Goal: Task Accomplishment & Management: Manage account settings

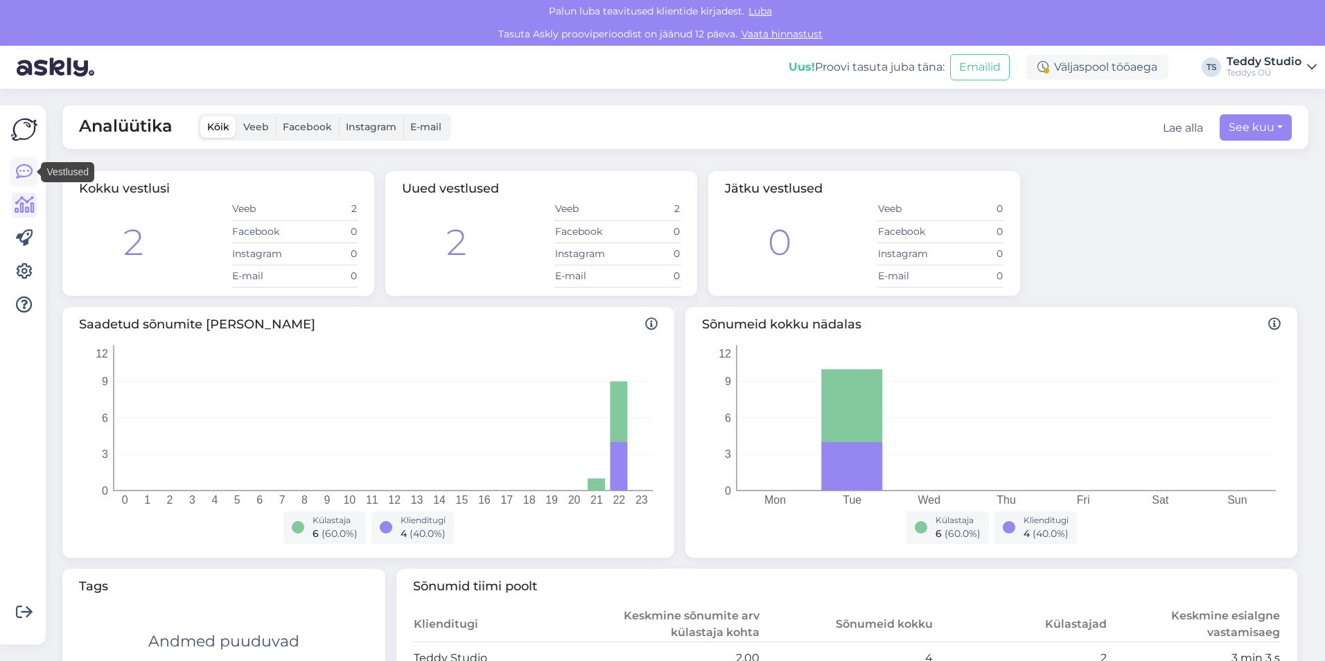
click at [21, 168] on icon at bounding box center [24, 171] width 17 height 17
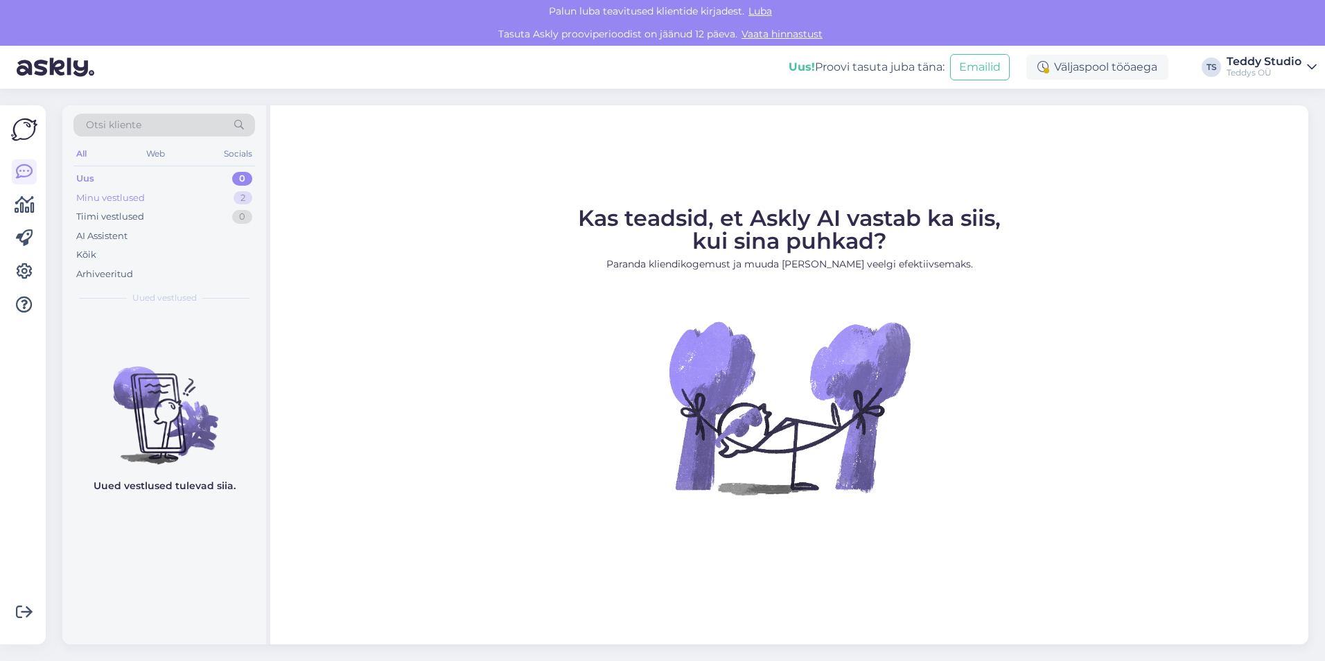
click at [81, 199] on div "Minu vestlused" at bounding box center [110, 198] width 69 height 14
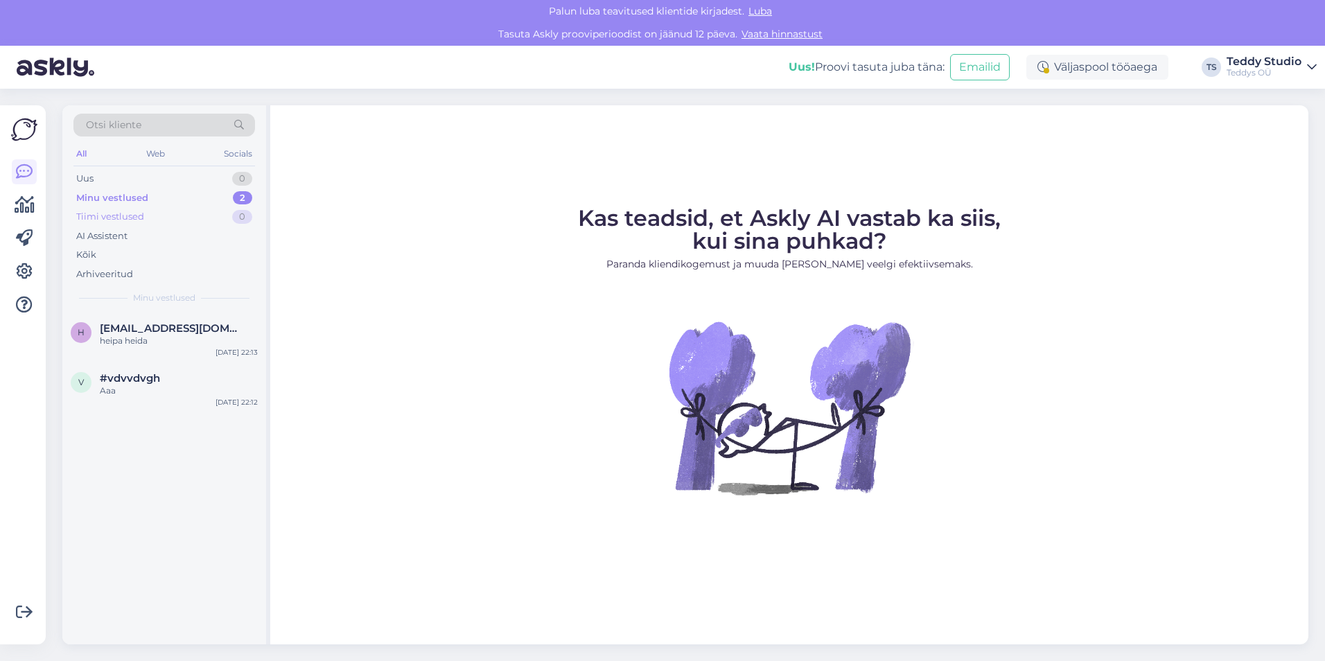
click at [89, 215] on div "Tiimi vestlused" at bounding box center [110, 217] width 68 height 14
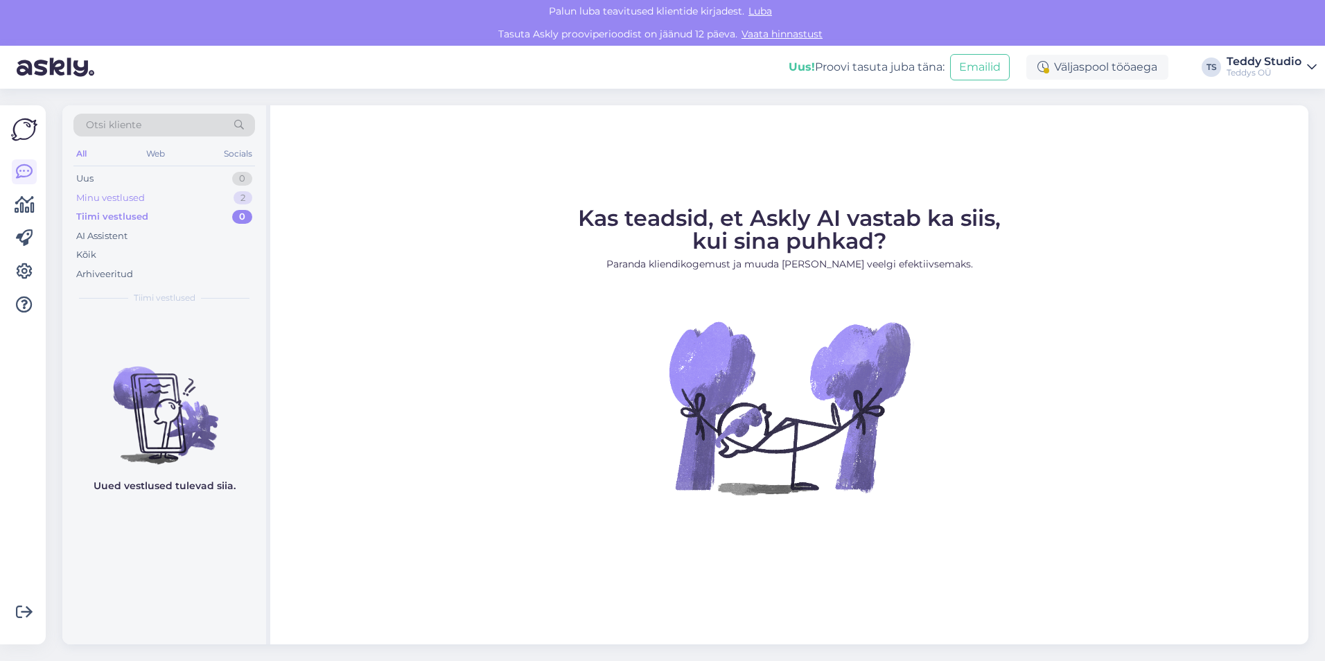
click at [94, 193] on div "Minu vestlused" at bounding box center [110, 198] width 69 height 14
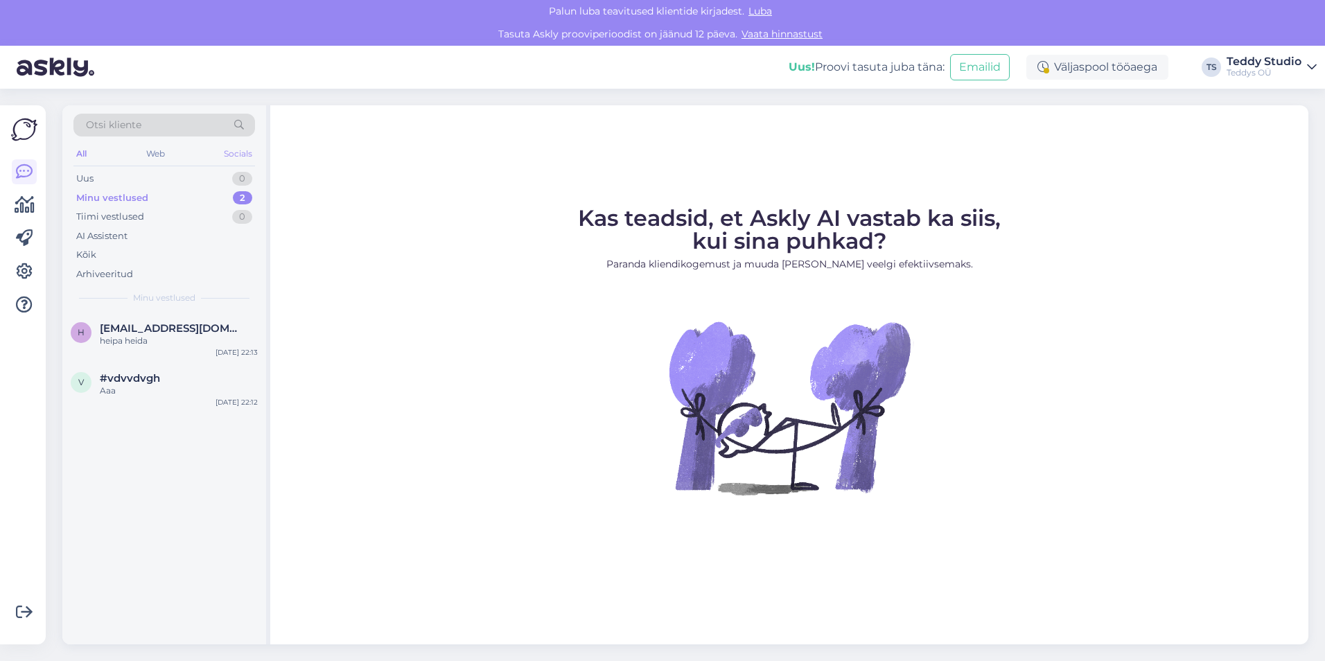
click at [231, 162] on div "Socials" at bounding box center [238, 154] width 34 height 18
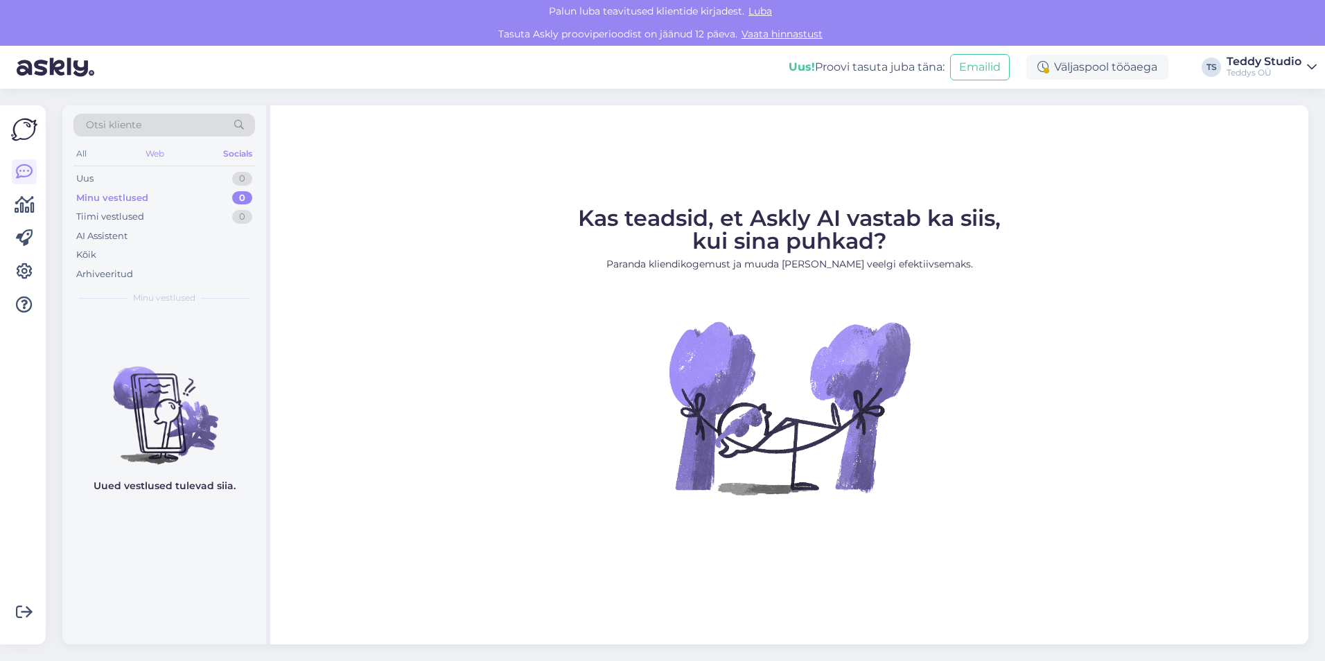
click at [161, 154] on div "Web" at bounding box center [155, 154] width 24 height 18
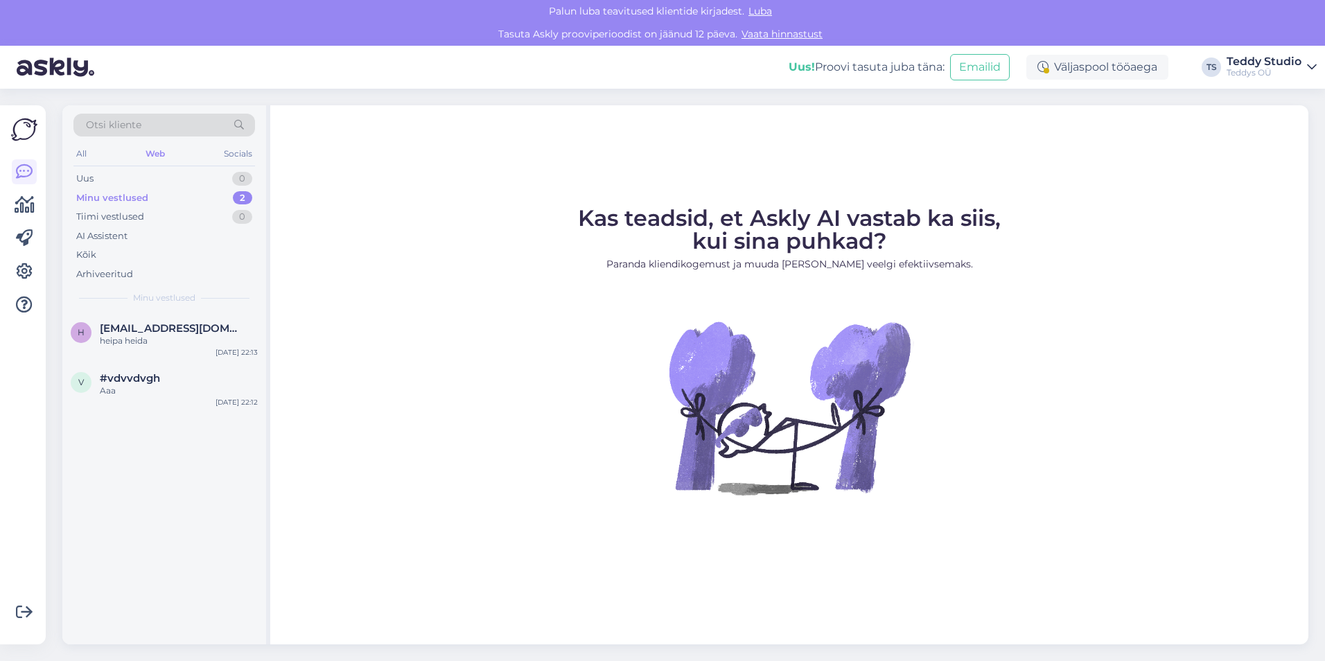
click at [91, 154] on div "All Web Socials" at bounding box center [164, 155] width 182 height 21
click at [81, 154] on div "All" at bounding box center [81, 154] width 16 height 18
click at [15, 215] on link at bounding box center [24, 205] width 25 height 25
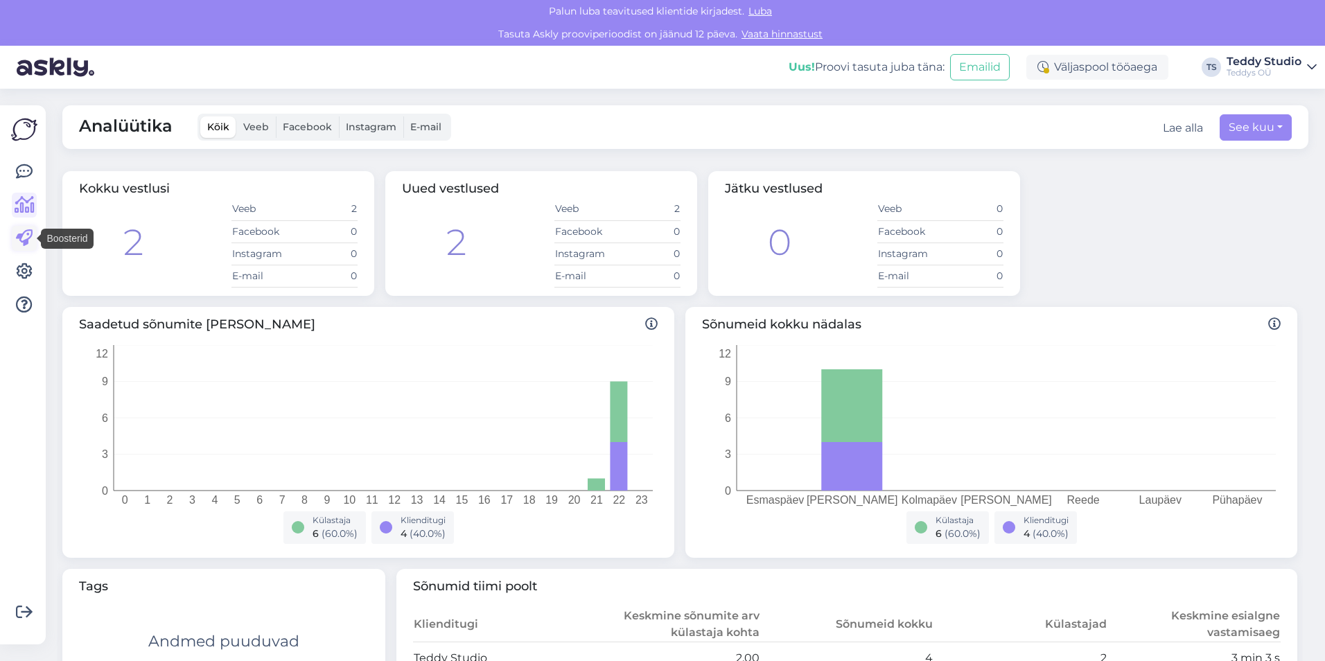
click at [26, 245] on icon at bounding box center [24, 238] width 17 height 17
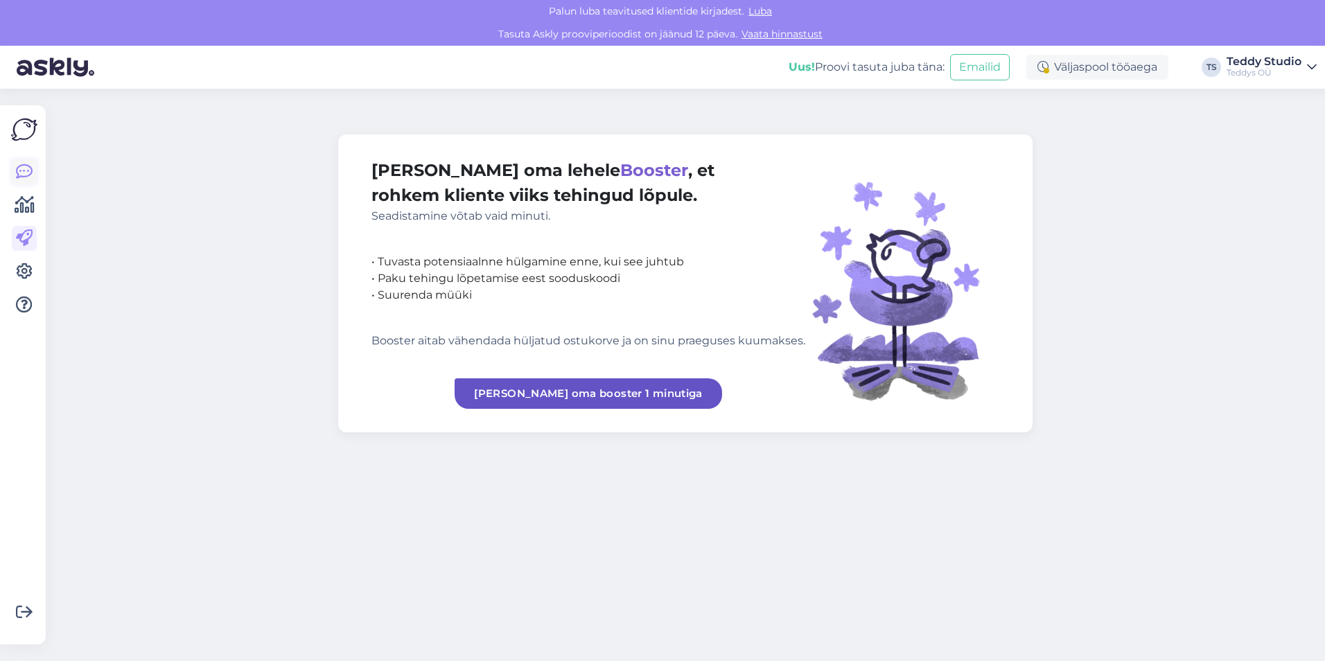
click at [30, 172] on icon at bounding box center [24, 171] width 17 height 17
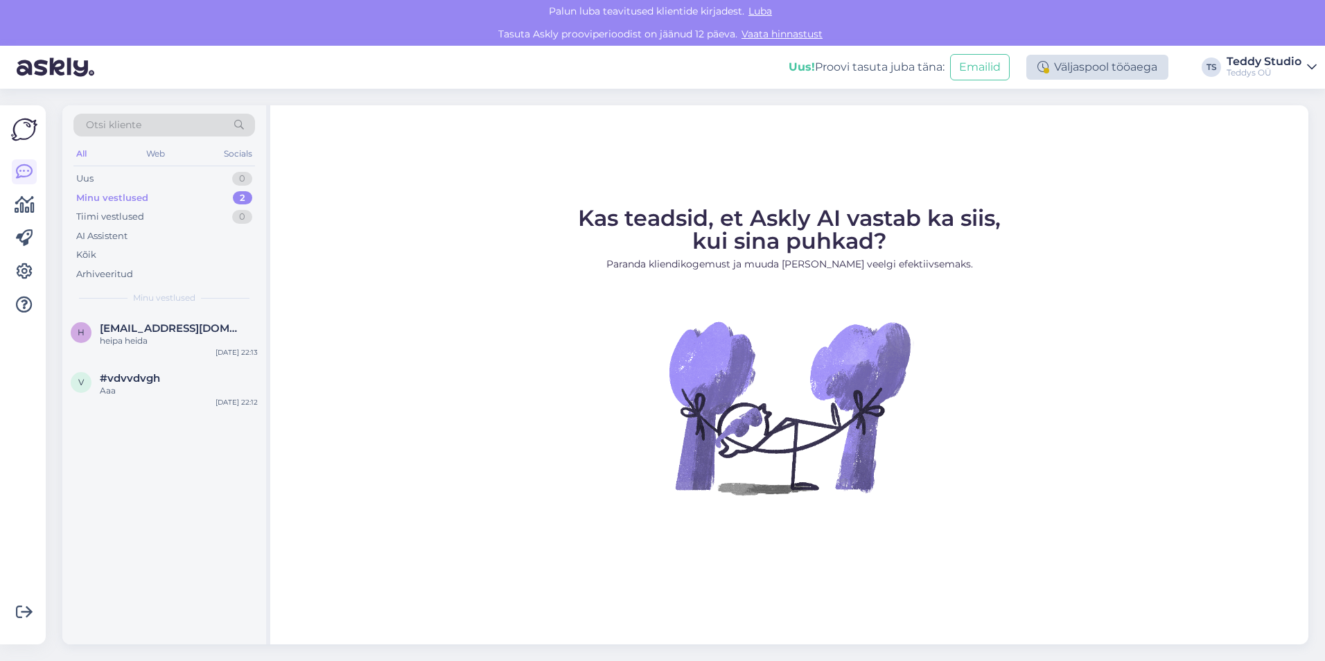
click at [1107, 67] on div "Väljaspool tööaega" at bounding box center [1097, 67] width 142 height 25
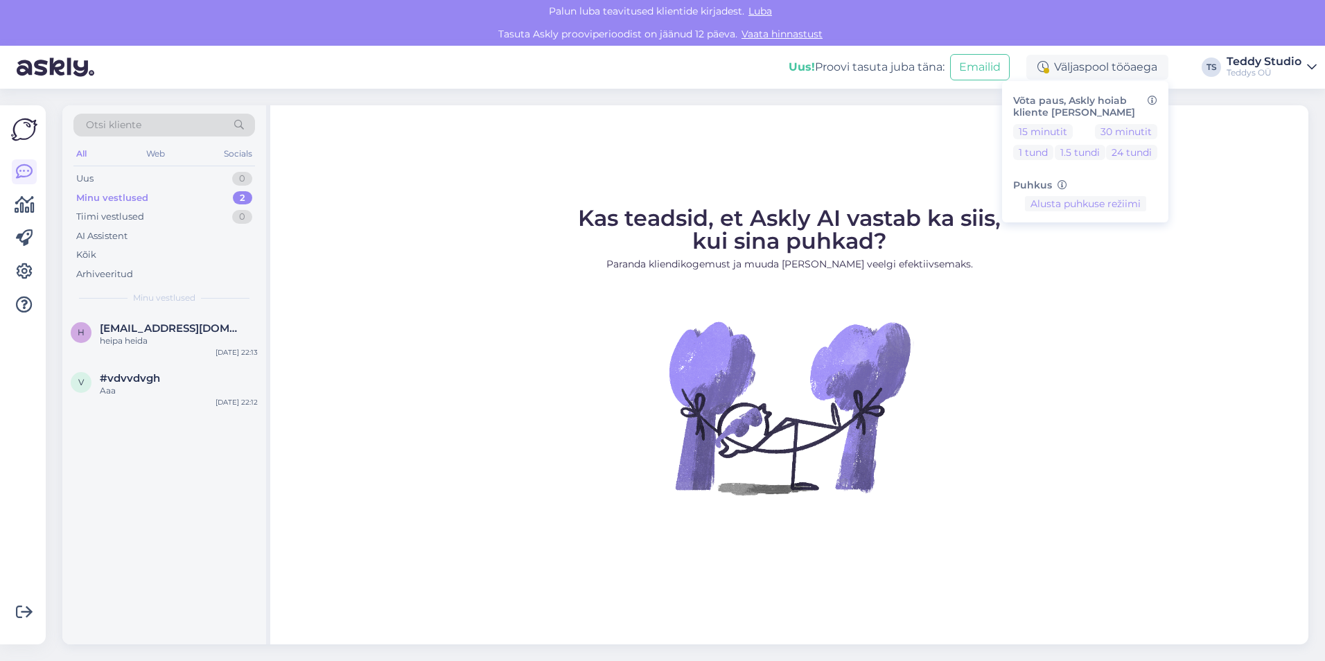
click at [1214, 173] on div "Kas teadsid, et Askly AI vastab ka siis, kui sina puhkad? Paranda kliendikogemu…" at bounding box center [789, 374] width 1038 height 539
click at [19, 177] on icon at bounding box center [24, 171] width 17 height 17
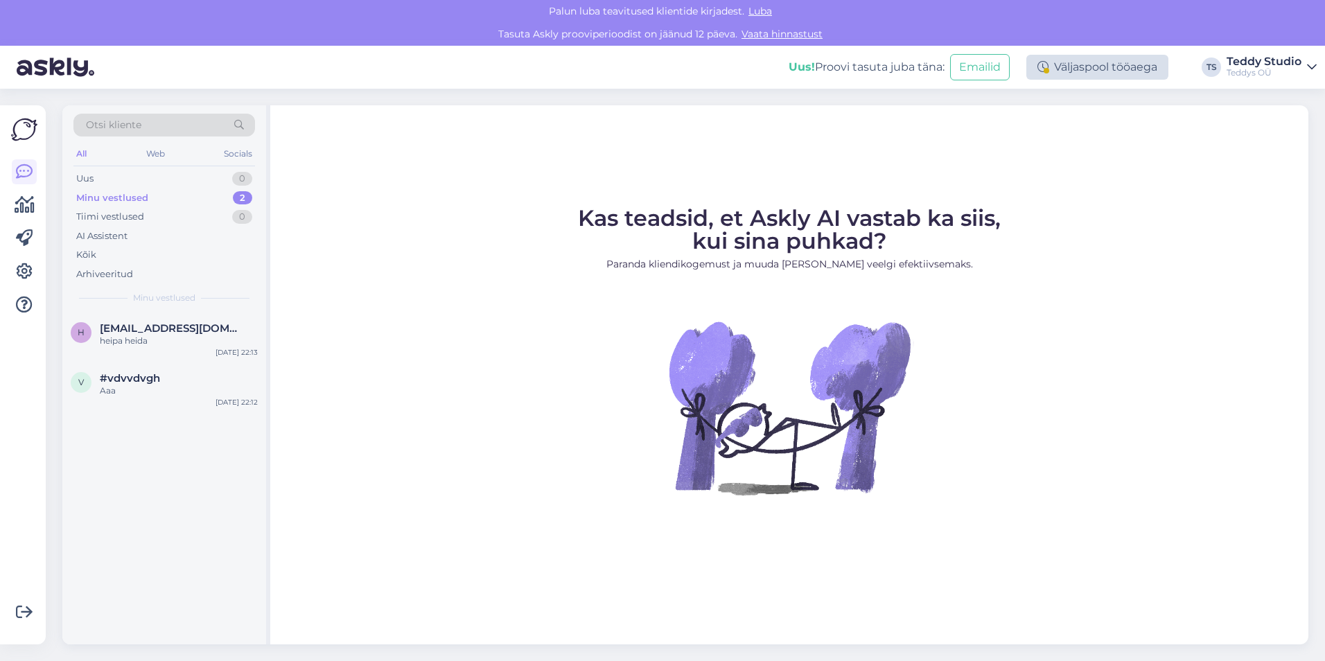
click at [1111, 75] on div "Väljaspool tööaega" at bounding box center [1097, 67] width 142 height 25
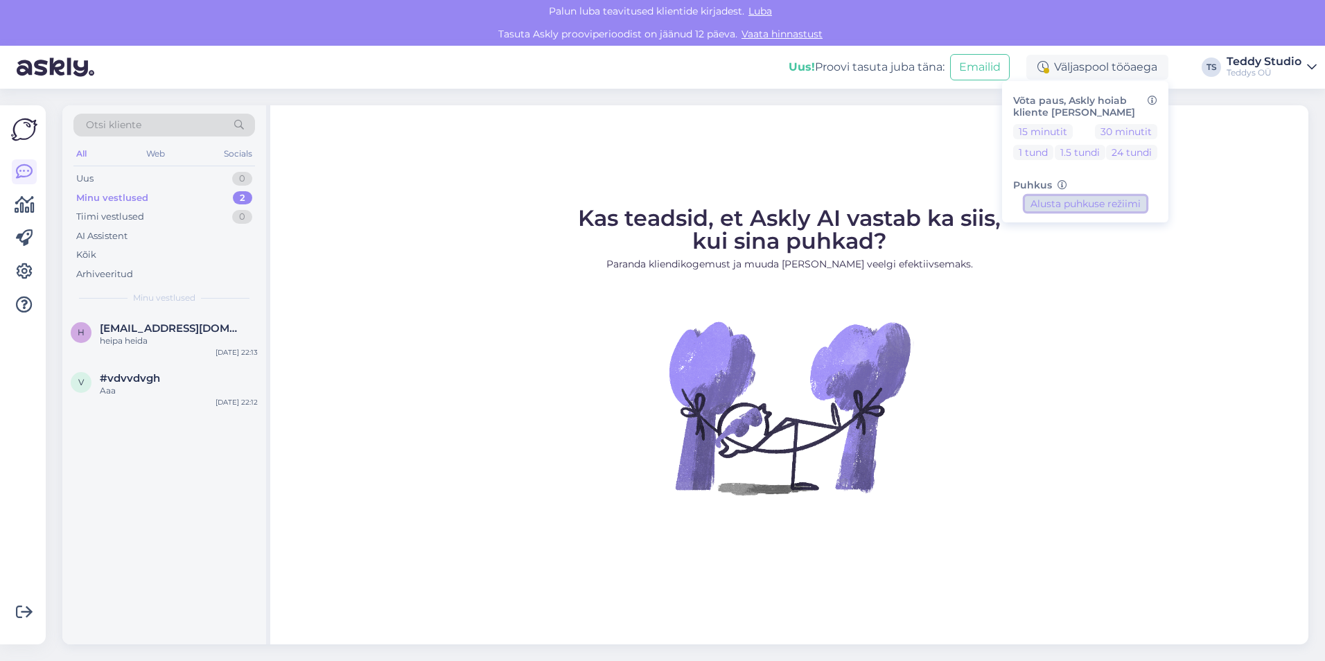
click at [1071, 202] on button "Alusta puhkuse režiimi" at bounding box center [1085, 203] width 121 height 15
click at [1144, 155] on button "24 tundi" at bounding box center [1131, 152] width 51 height 15
click at [1085, 249] on button "Lõpeta paus" at bounding box center [1085, 247] width 70 height 15
click at [16, 205] on icon at bounding box center [25, 205] width 20 height 17
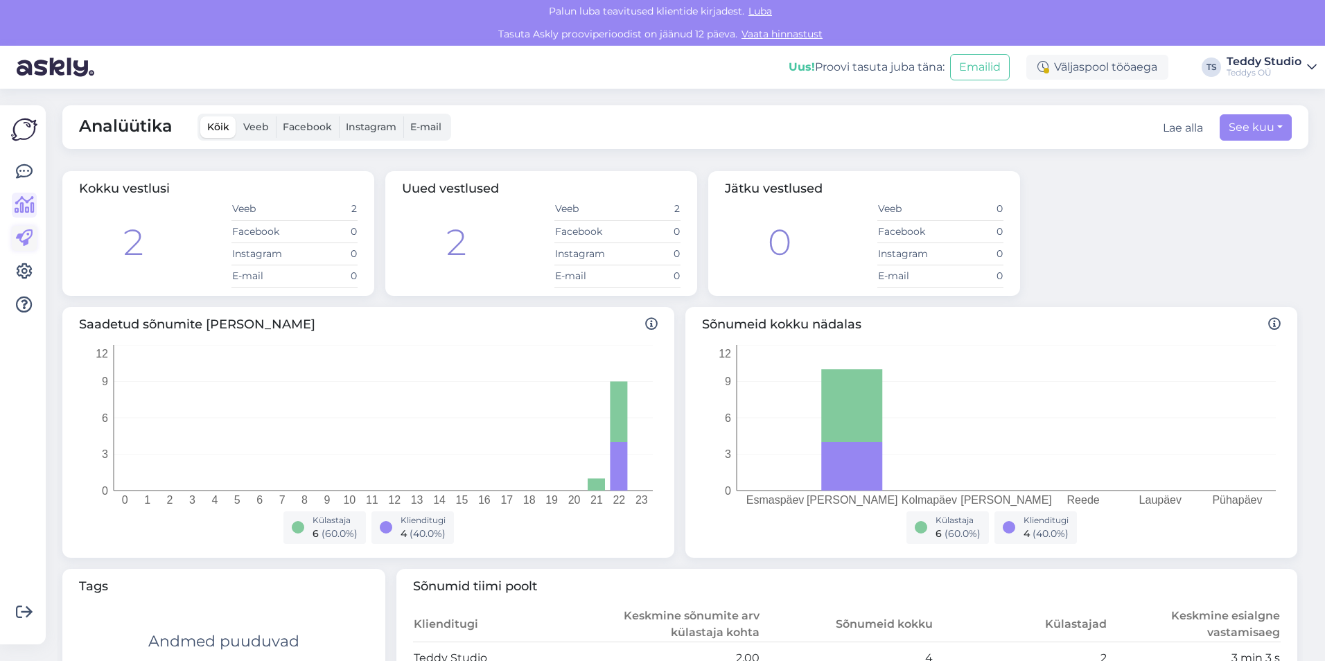
click at [19, 230] on icon at bounding box center [24, 238] width 17 height 17
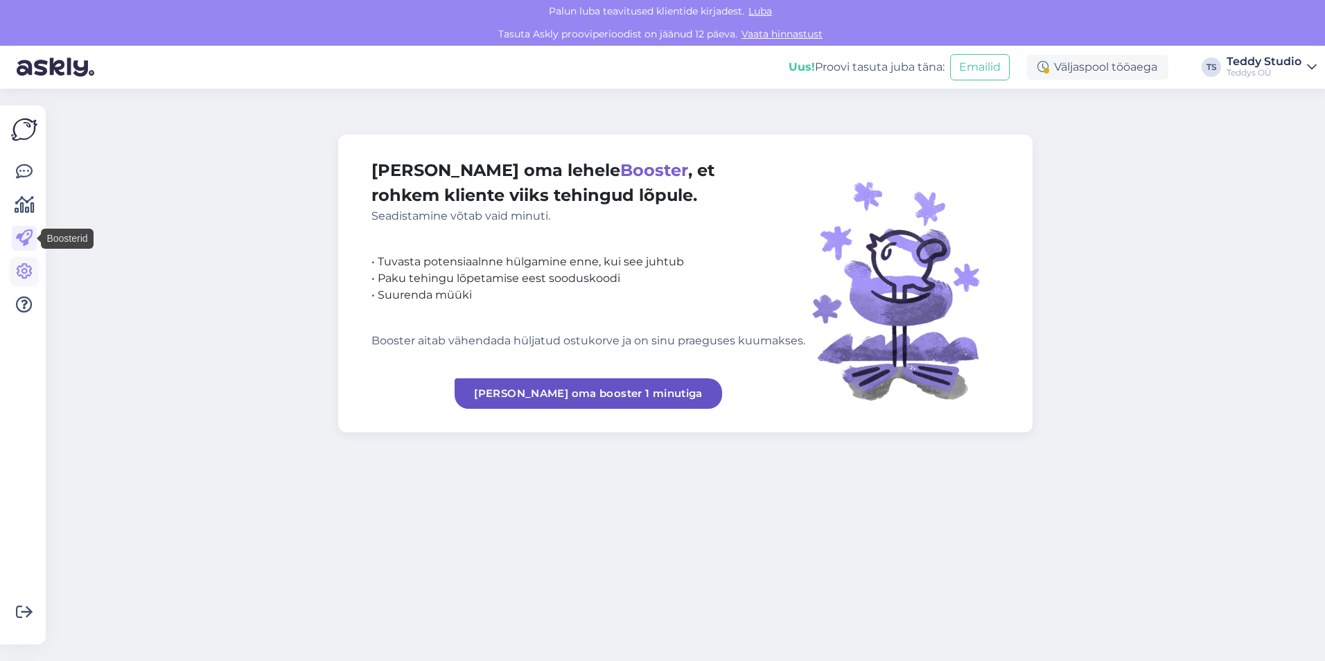
click at [28, 270] on icon at bounding box center [24, 271] width 17 height 17
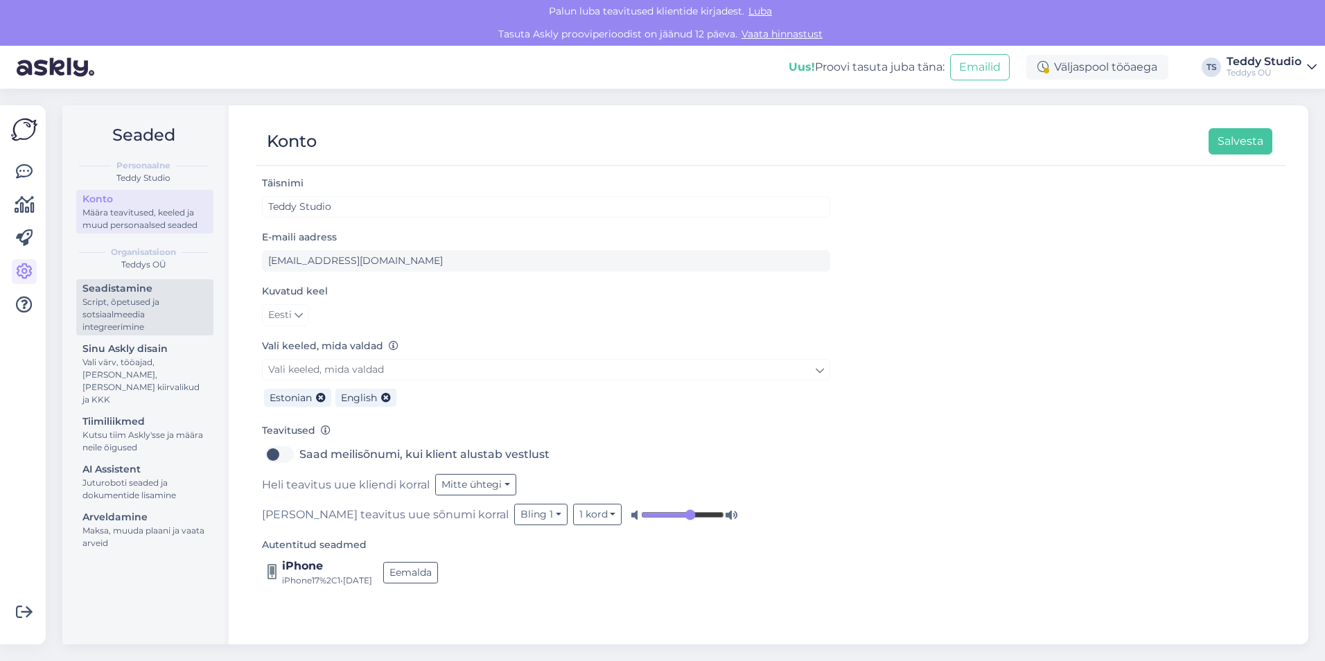
click at [134, 299] on div "Script, õpetused ja sotsiaalmeedia integreerimine" at bounding box center [144, 314] width 125 height 37
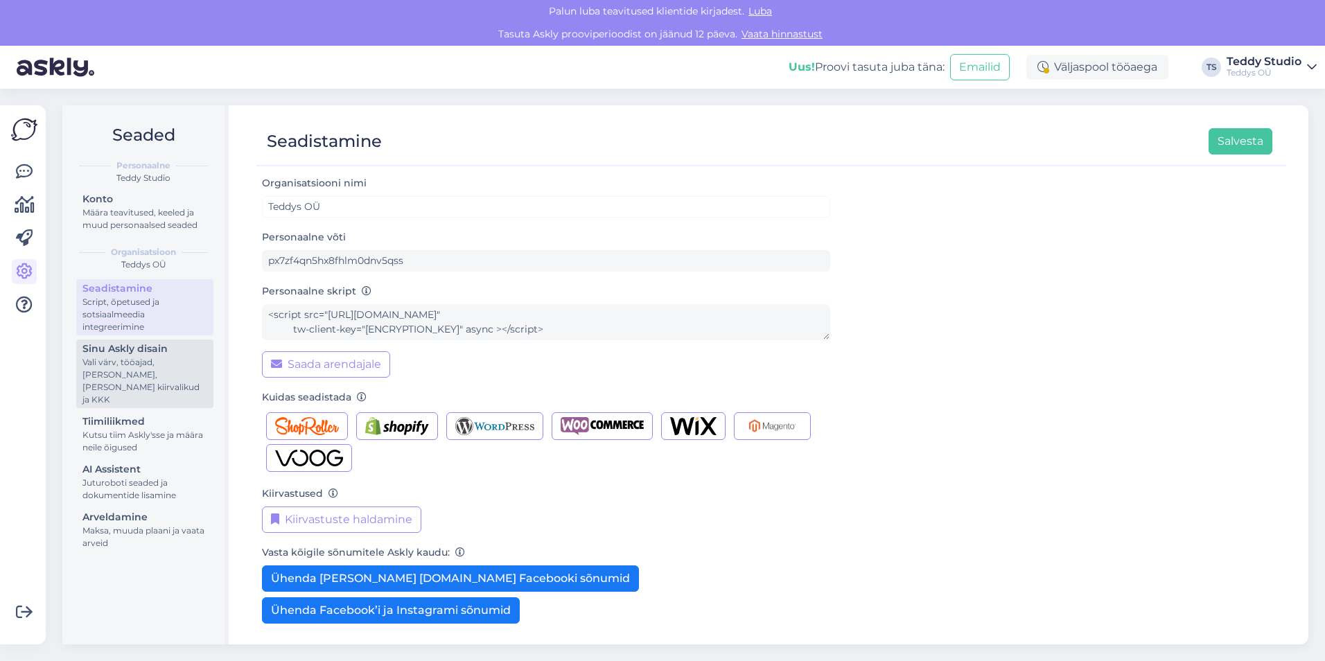
click at [148, 363] on div "Vali värv, tööajad, [PERSON_NAME], [PERSON_NAME] kiirvalikud ja KKK" at bounding box center [144, 381] width 125 height 50
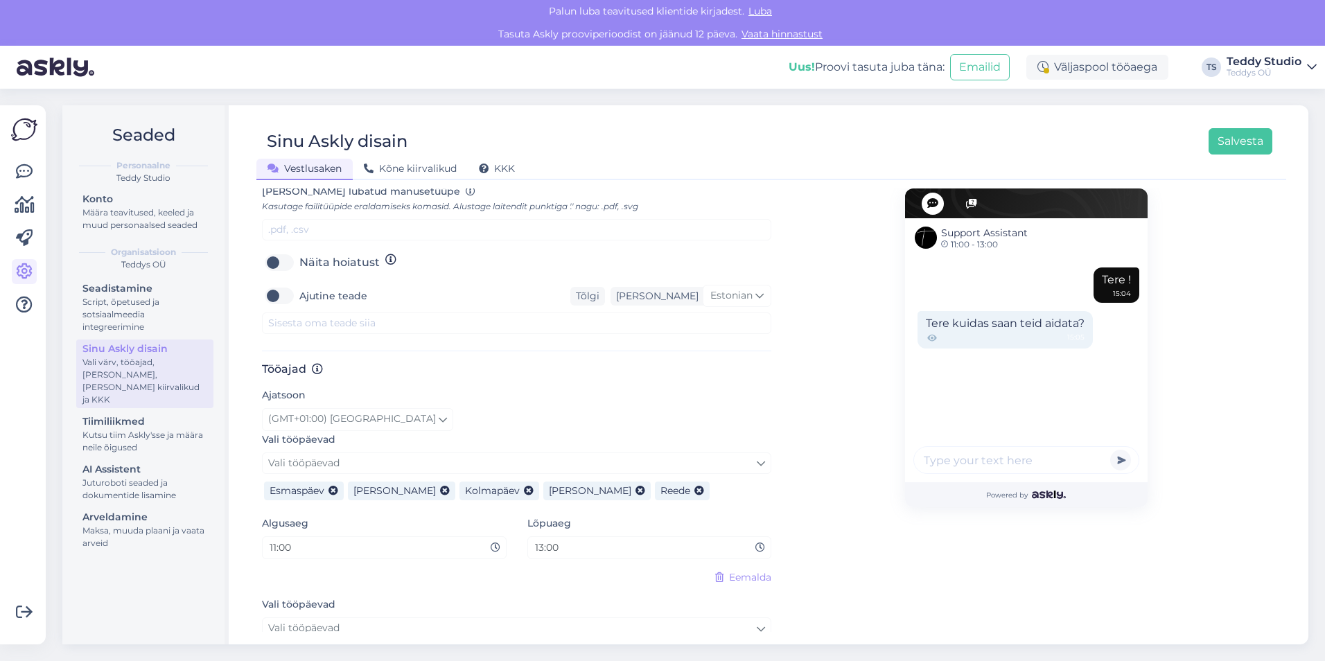
scroll to position [527, 0]
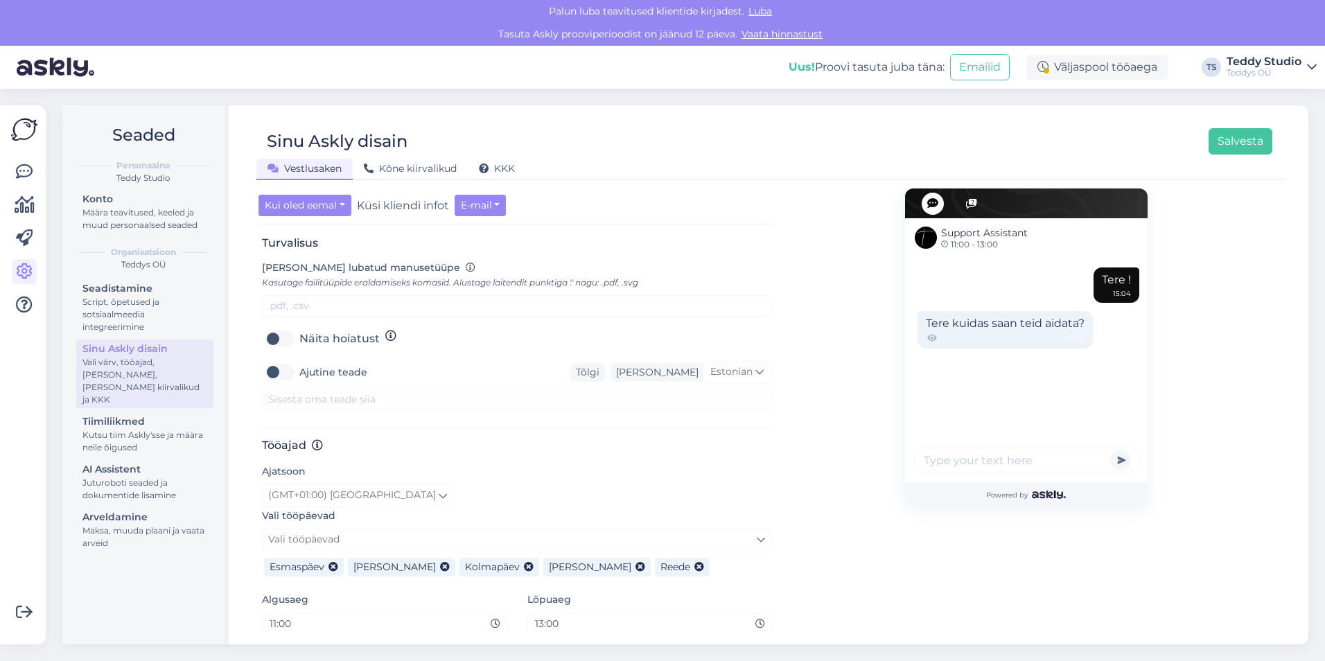
click at [299, 361] on label "Ajutine teade" at bounding box center [333, 372] width 68 height 22
click at [285, 361] on input "Ajutine teade" at bounding box center [279, 372] width 35 height 22
click at [299, 361] on label "Ajutine teade" at bounding box center [333, 372] width 68 height 22
click at [285, 361] on input "Ajutine teade" at bounding box center [279, 372] width 35 height 22
checkbox input "false"
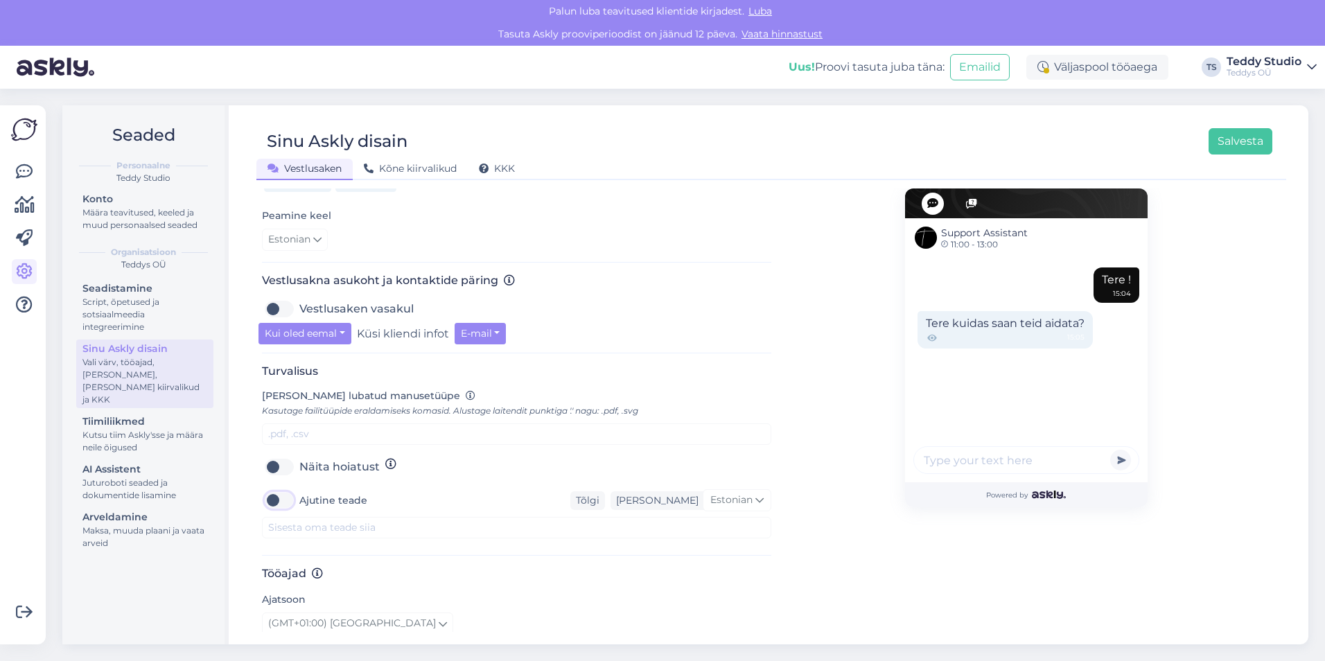
scroll to position [416, 0]
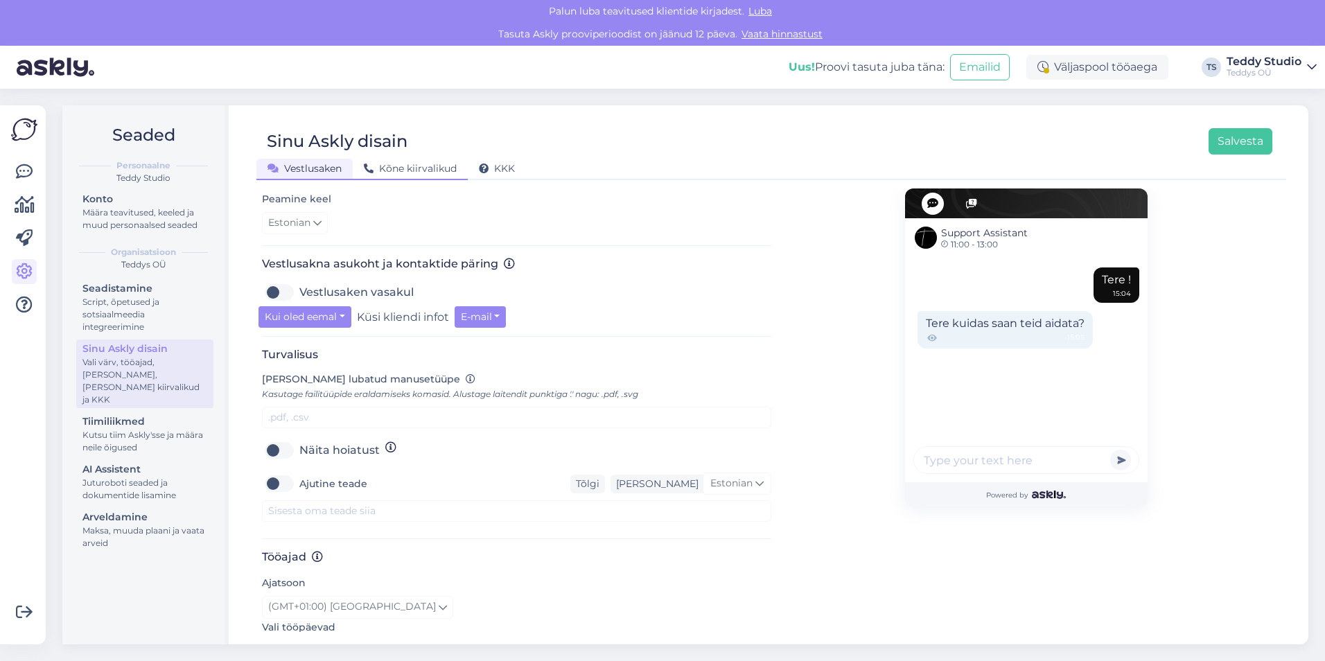
click at [432, 168] on span "Kõne kiirvalikud" at bounding box center [410, 168] width 93 height 12
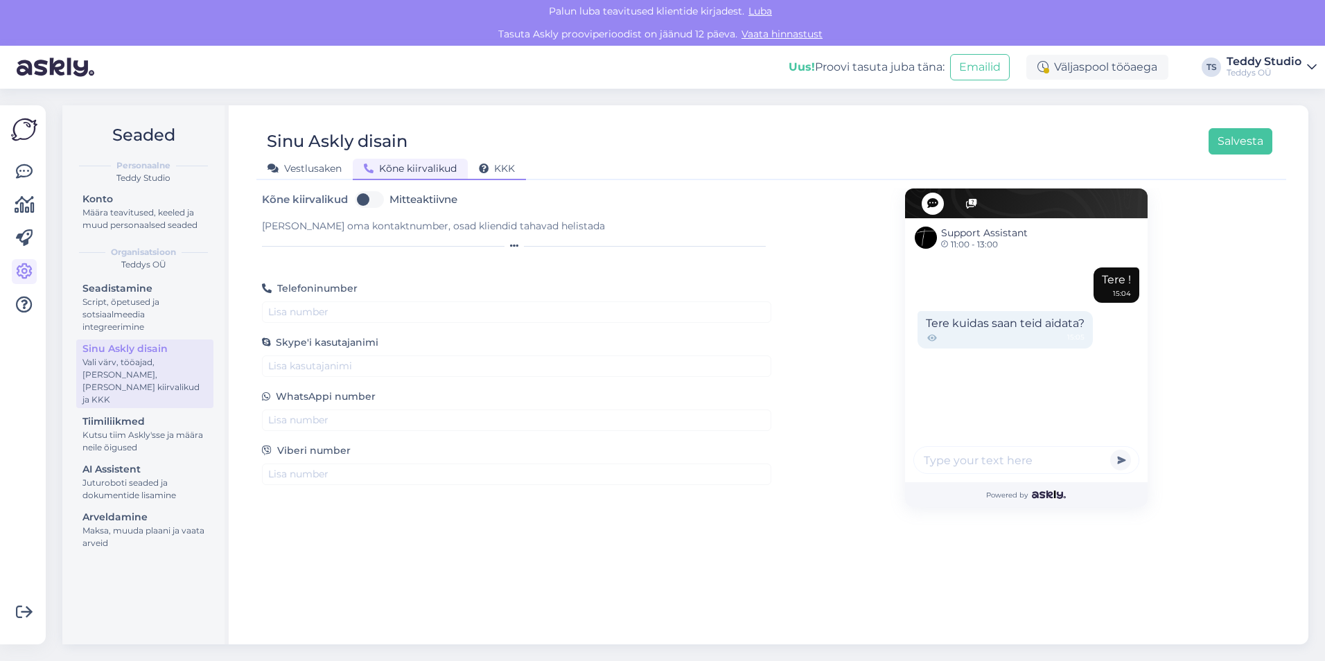
scroll to position [0, 0]
click at [508, 162] on span "KKK" at bounding box center [497, 168] width 36 height 12
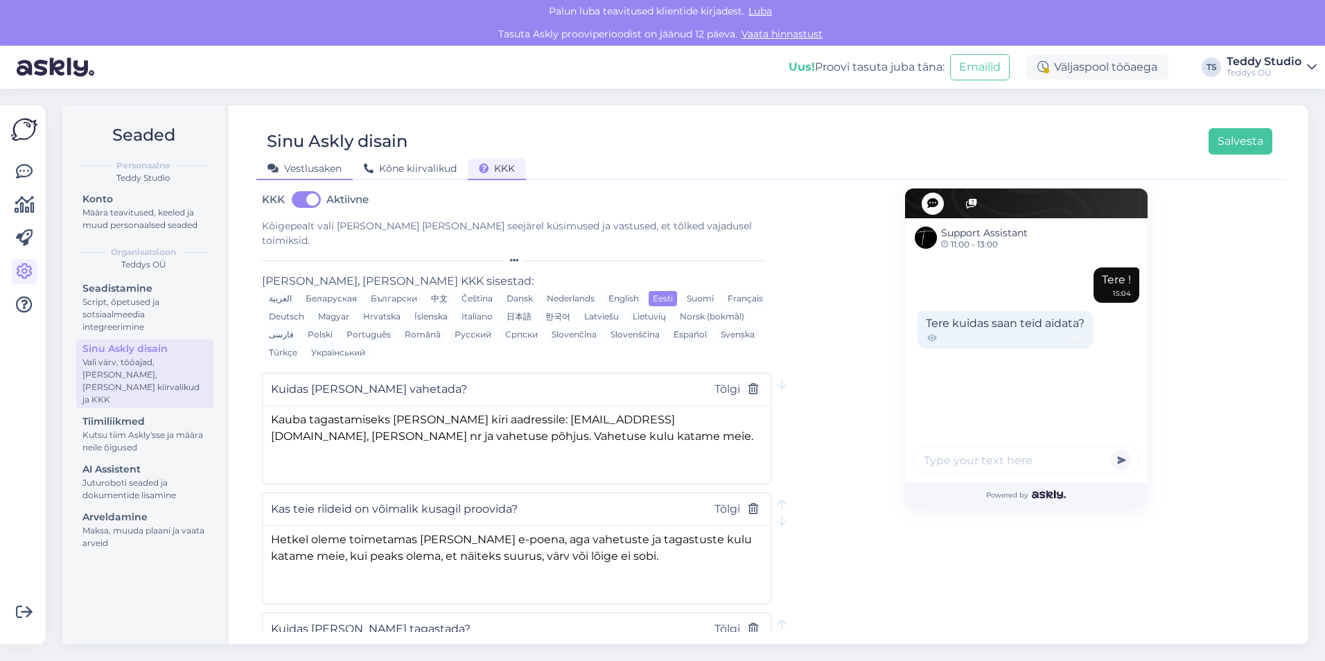
click at [317, 168] on span "Vestlusaken" at bounding box center [304, 168] width 74 height 12
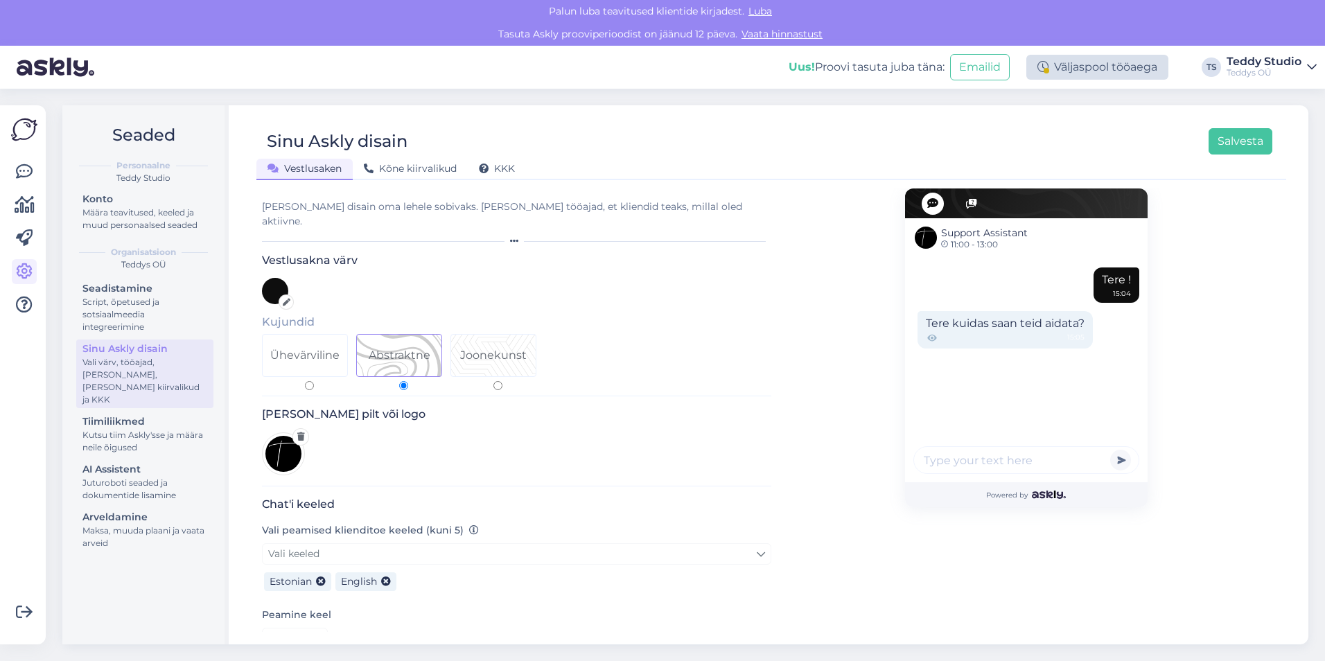
click at [1084, 69] on div "Väljaspool tööaega" at bounding box center [1097, 67] width 142 height 25
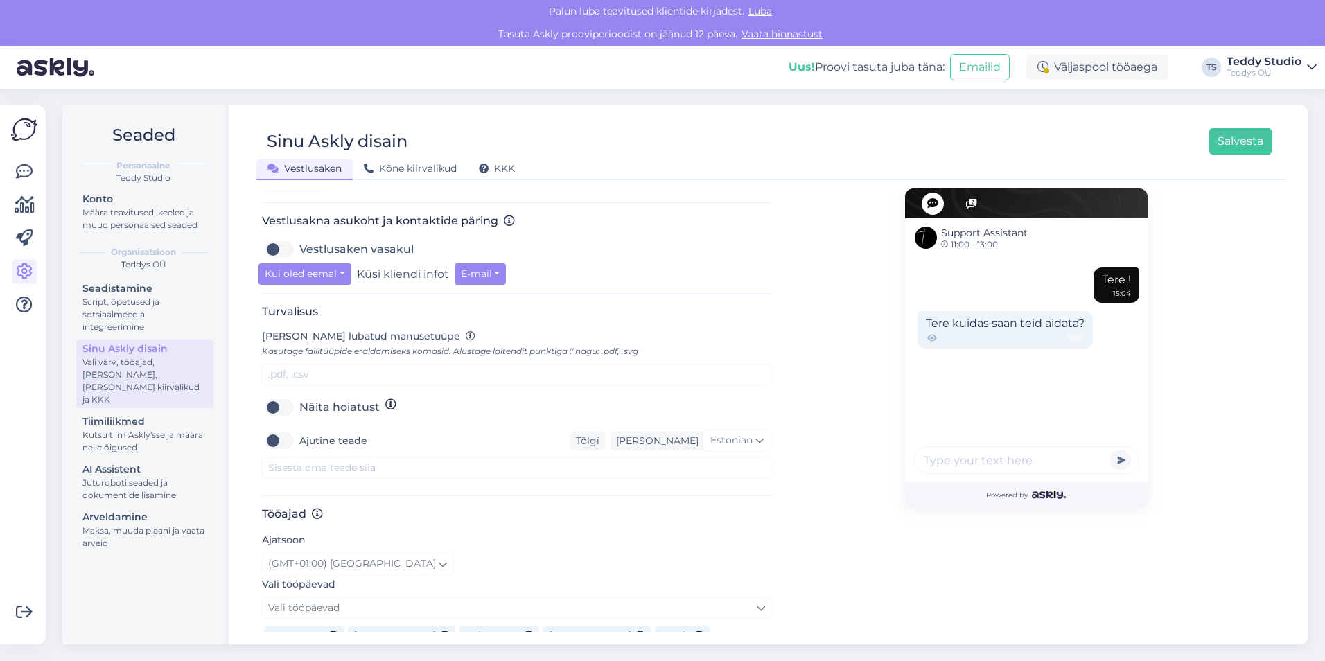
scroll to position [416, 0]
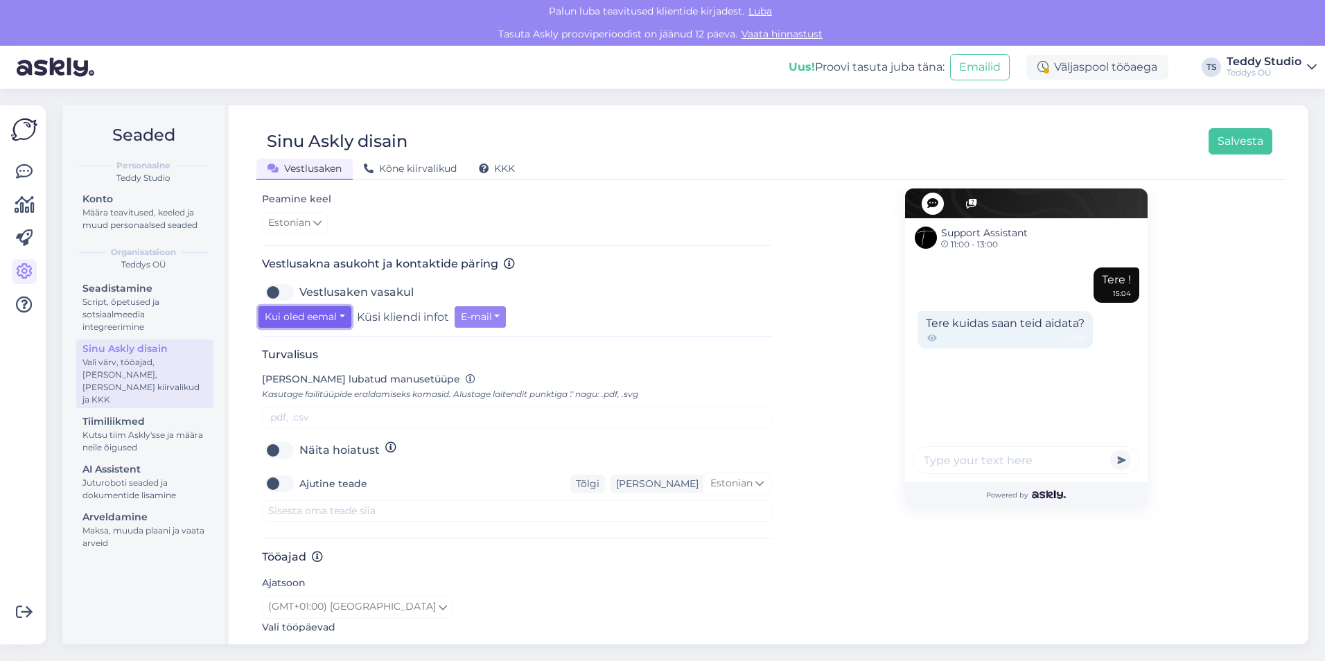
click at [339, 306] on button "Kui oled eemal" at bounding box center [304, 316] width 93 height 21
click at [335, 379] on link "Alati" at bounding box center [316, 390] width 116 height 22
click at [6, 169] on div "Võimalused Veendu, et Askly loob sulle väärtust. Sulge Ühenda FB ja IG sõnumid …" at bounding box center [23, 374] width 46 height 539
click at [20, 170] on icon at bounding box center [24, 171] width 17 height 17
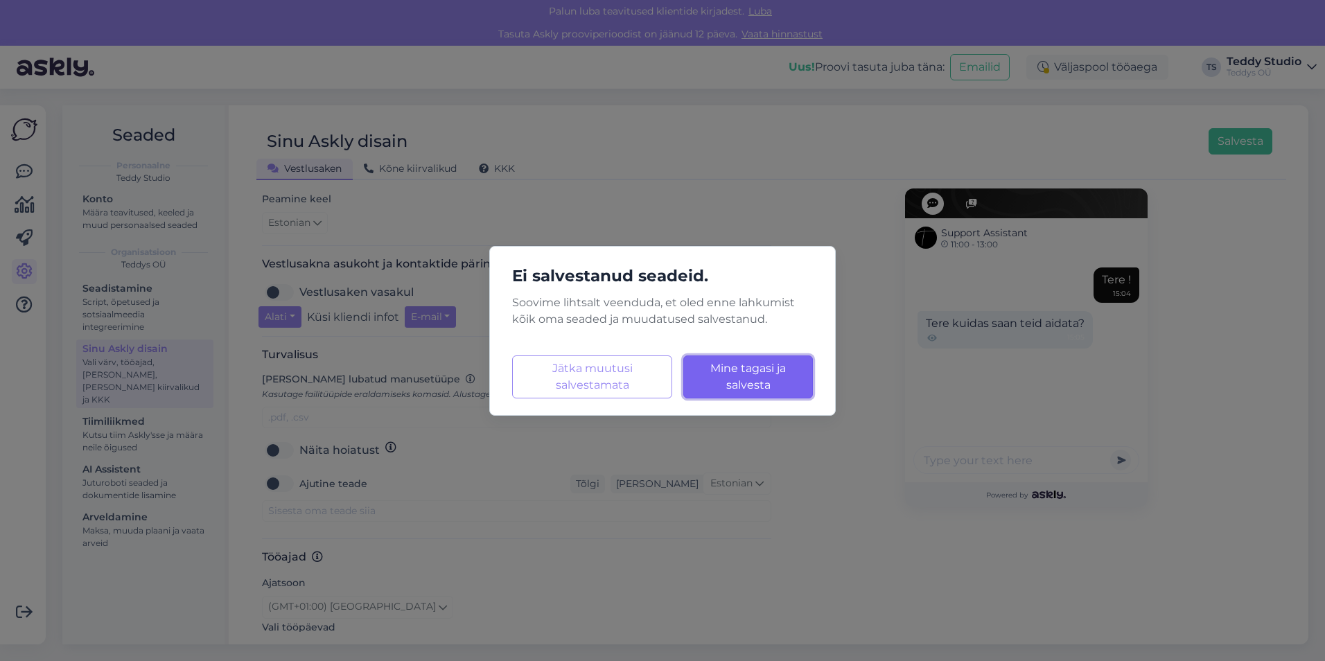
click at [736, 387] on span "Mine tagasi ja salvesta" at bounding box center [748, 377] width 76 height 30
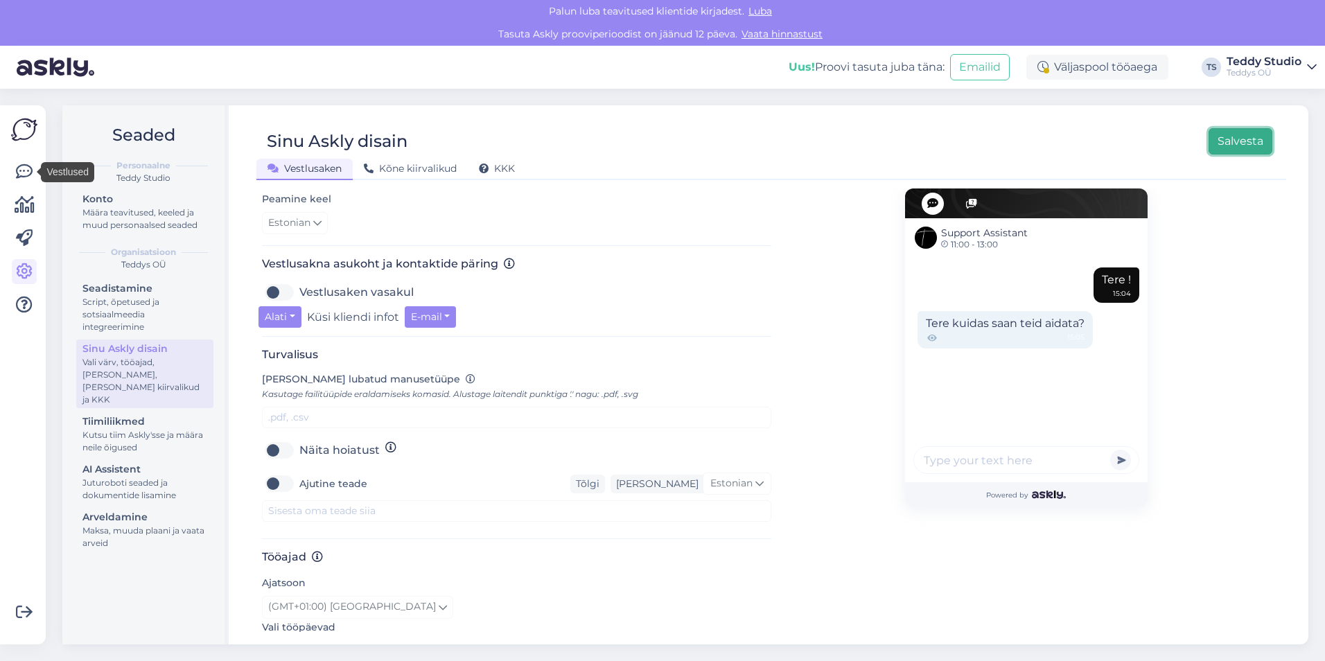
click at [1259, 138] on button "Salvesta" at bounding box center [1240, 141] width 64 height 26
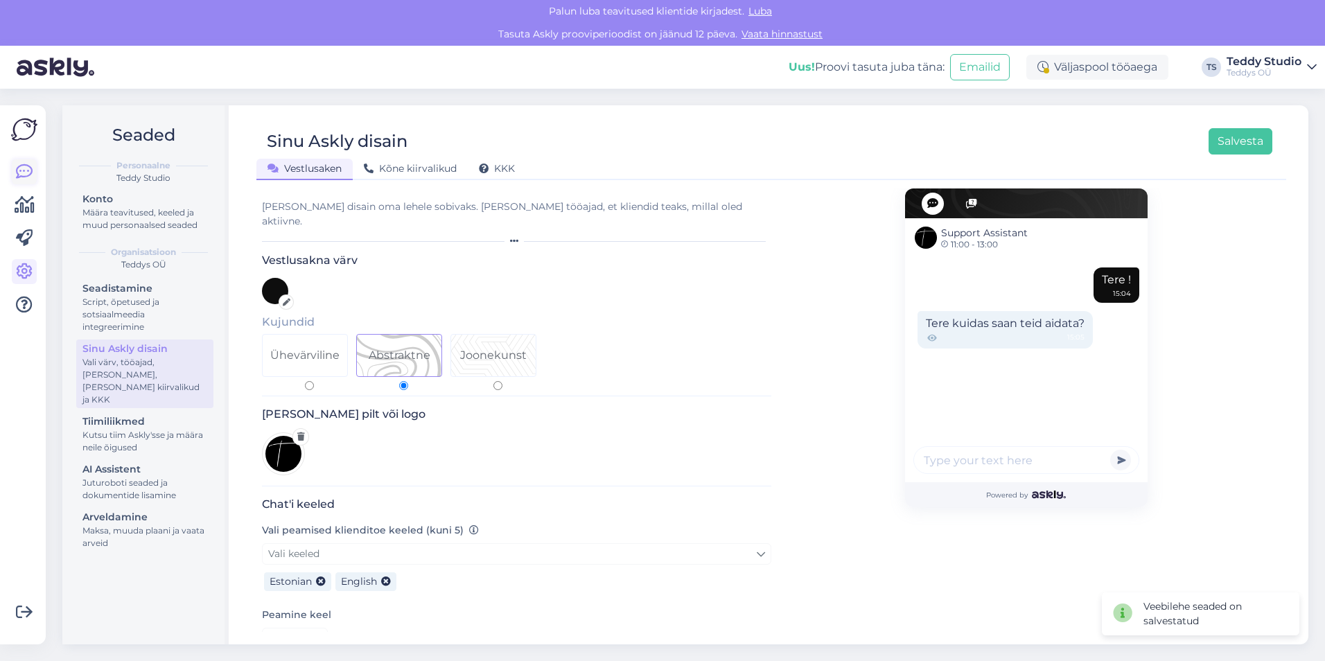
click at [22, 163] on icon at bounding box center [24, 171] width 17 height 17
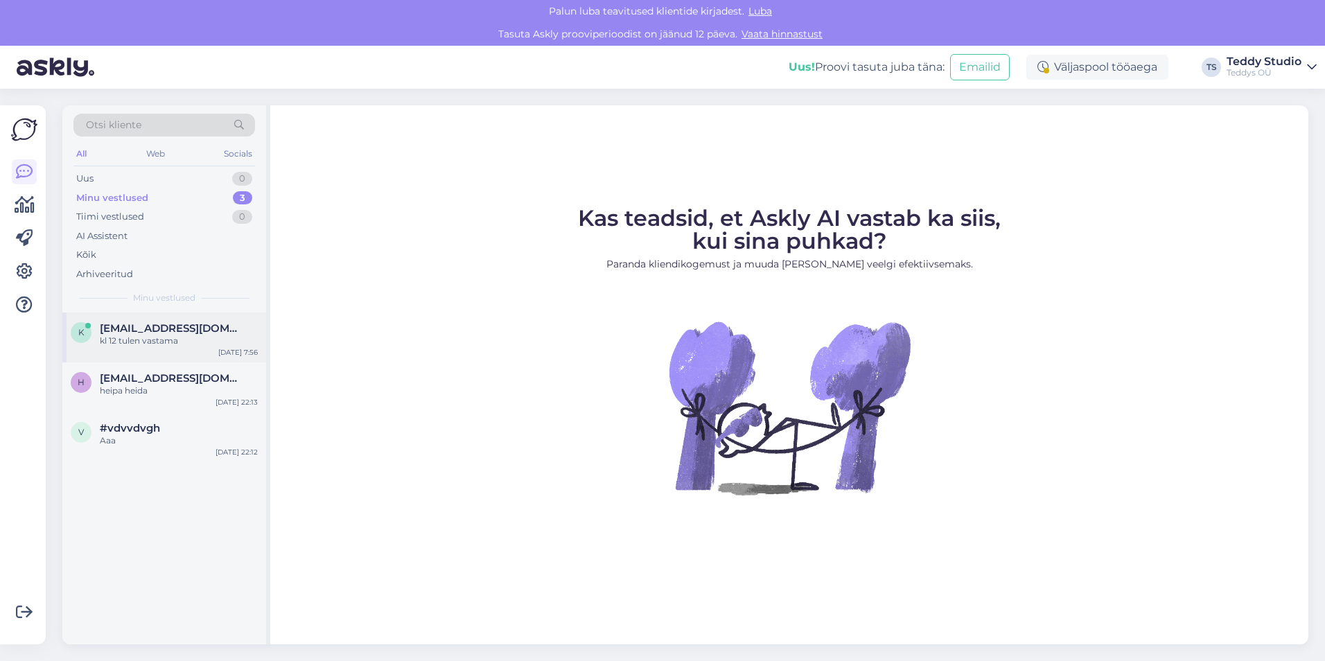
click at [175, 337] on div "kl 12 tulen vastama" at bounding box center [179, 341] width 158 height 12
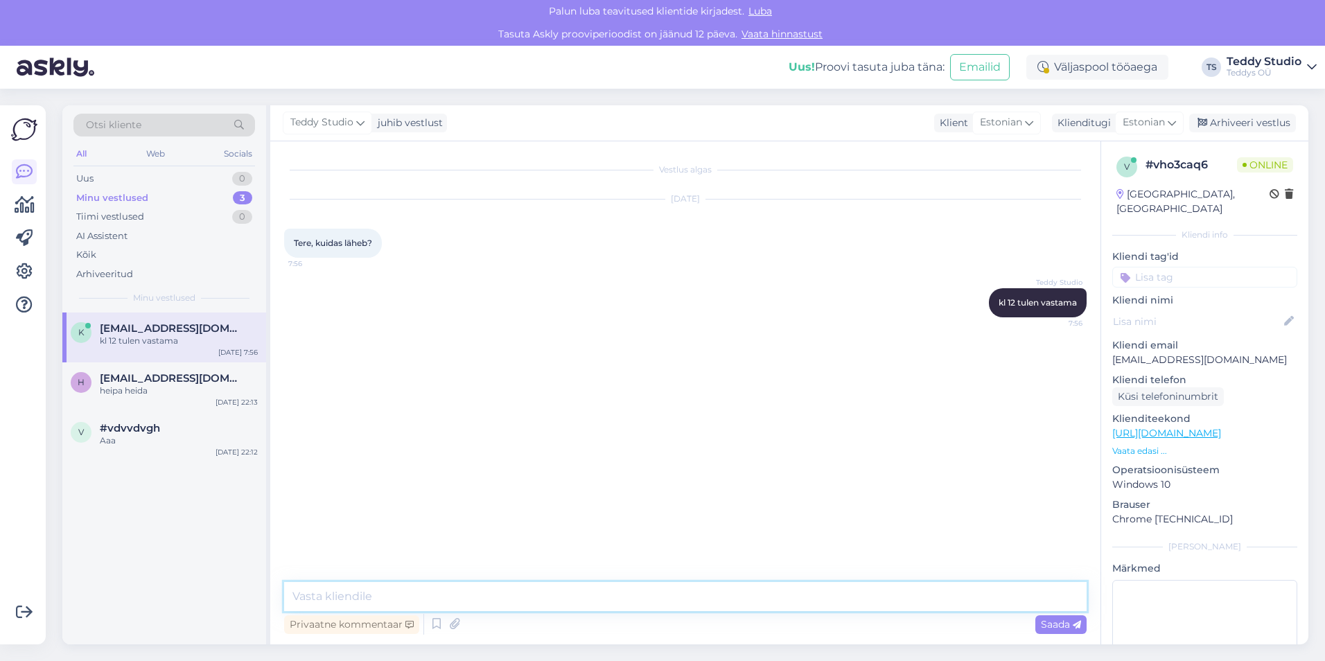
click at [709, 609] on textarea at bounding box center [685, 596] width 802 height 29
type textarea "Miks?"
click at [396, 125] on div "juhib vestlust" at bounding box center [407, 123] width 71 height 15
click at [522, 321] on div "Teddy Studio kl 12 tulen vastama 7:56" at bounding box center [685, 303] width 802 height 60
click at [20, 200] on icon at bounding box center [25, 205] width 20 height 17
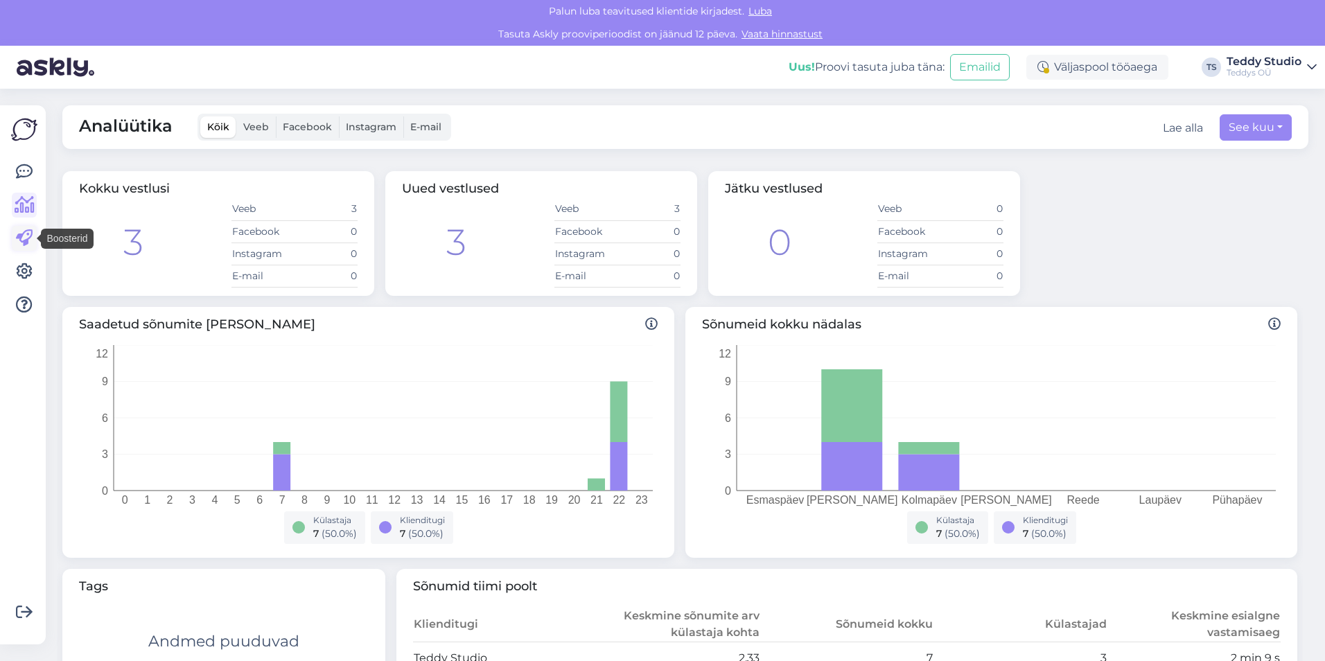
click at [18, 239] on icon at bounding box center [24, 238] width 17 height 17
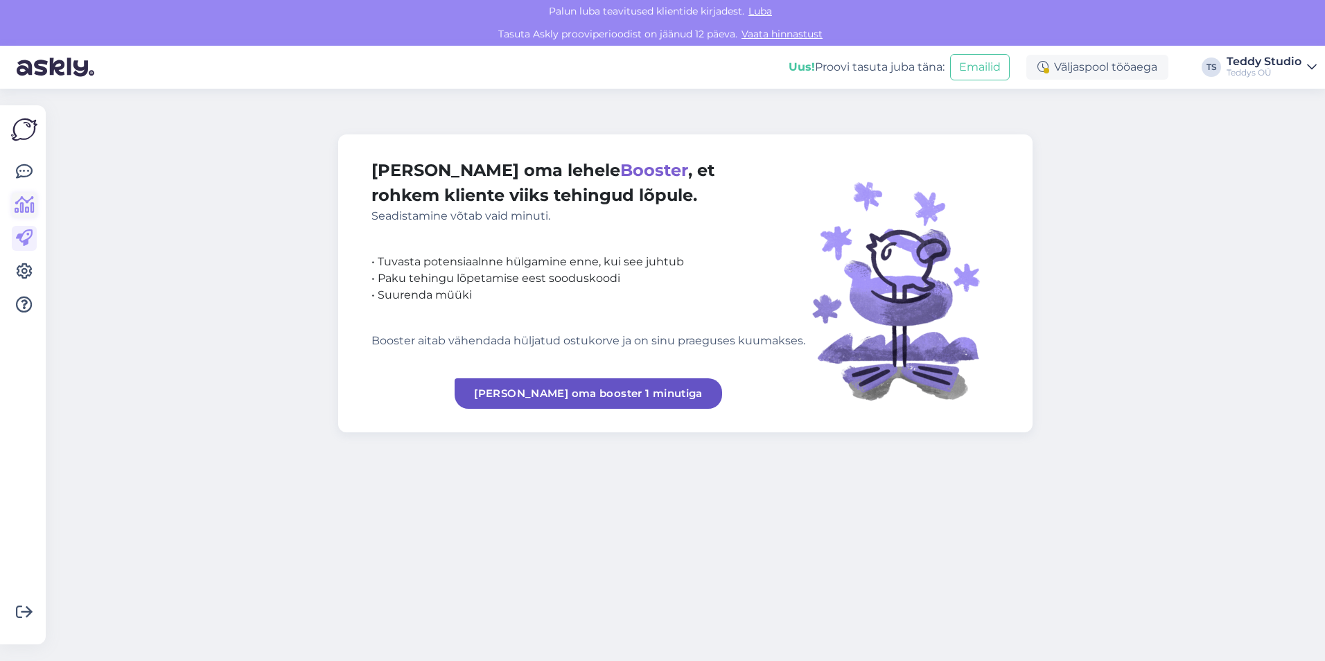
click at [24, 213] on icon at bounding box center [25, 205] width 20 height 17
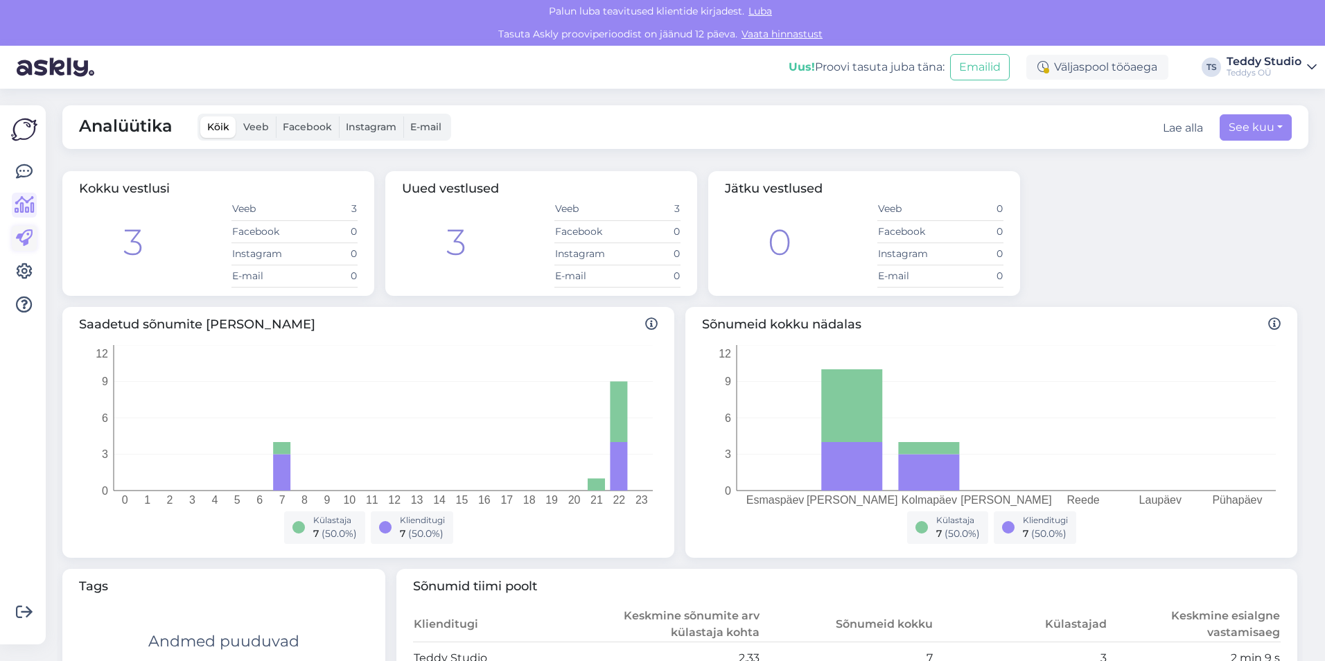
click at [25, 231] on icon at bounding box center [24, 238] width 17 height 17
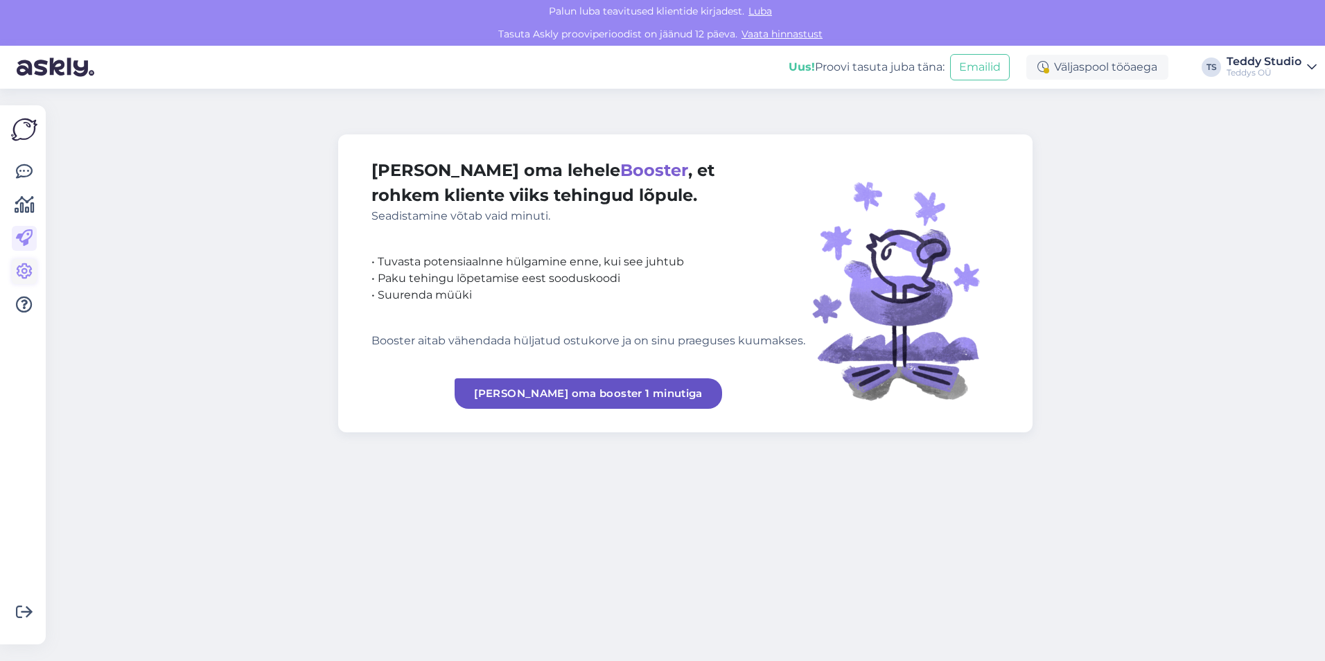
click at [26, 259] on link at bounding box center [24, 271] width 25 height 25
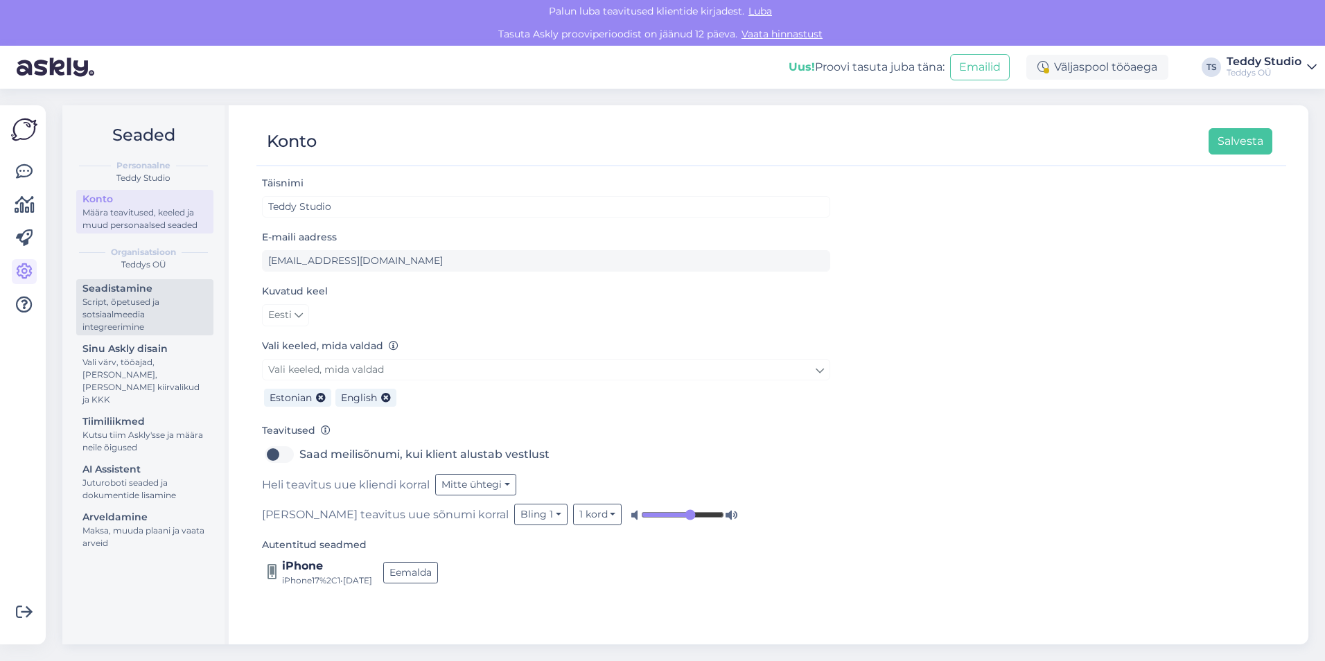
click at [172, 303] on div "Script, õpetused ja sotsiaalmeedia integreerimine" at bounding box center [144, 314] width 125 height 37
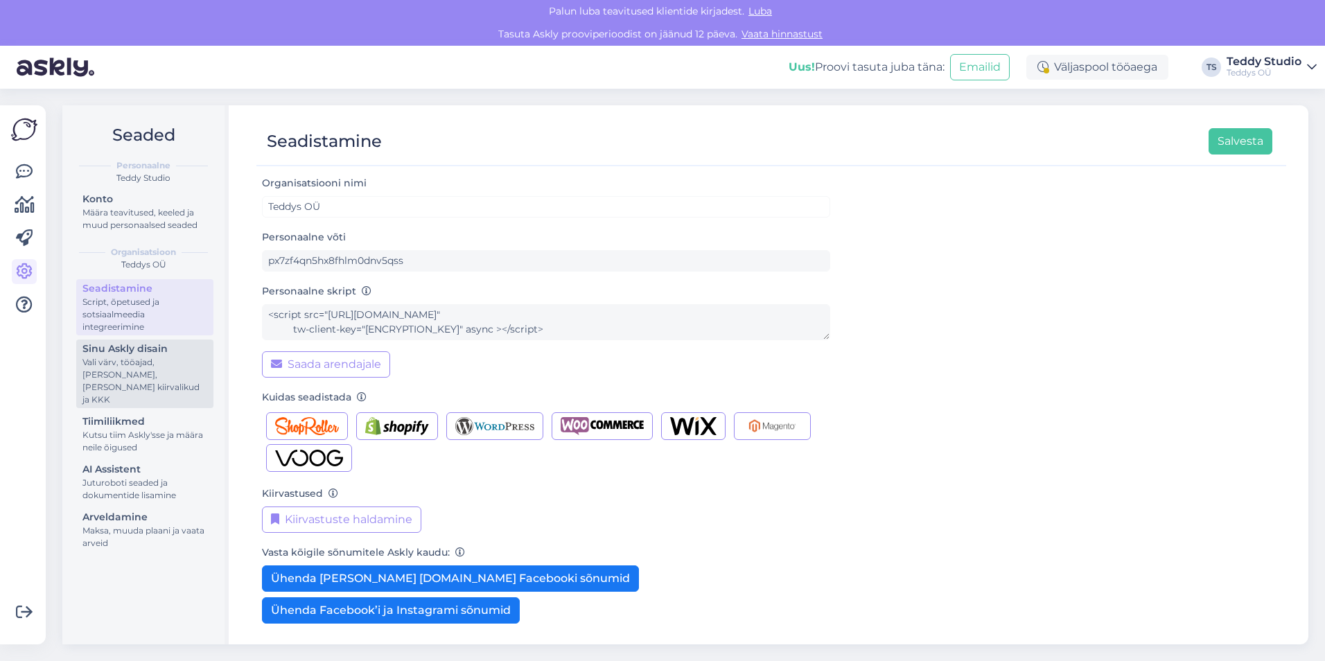
click at [174, 375] on div "Vali värv, tööajad, [PERSON_NAME], [PERSON_NAME] kiirvalikud ja KKK" at bounding box center [144, 381] width 125 height 50
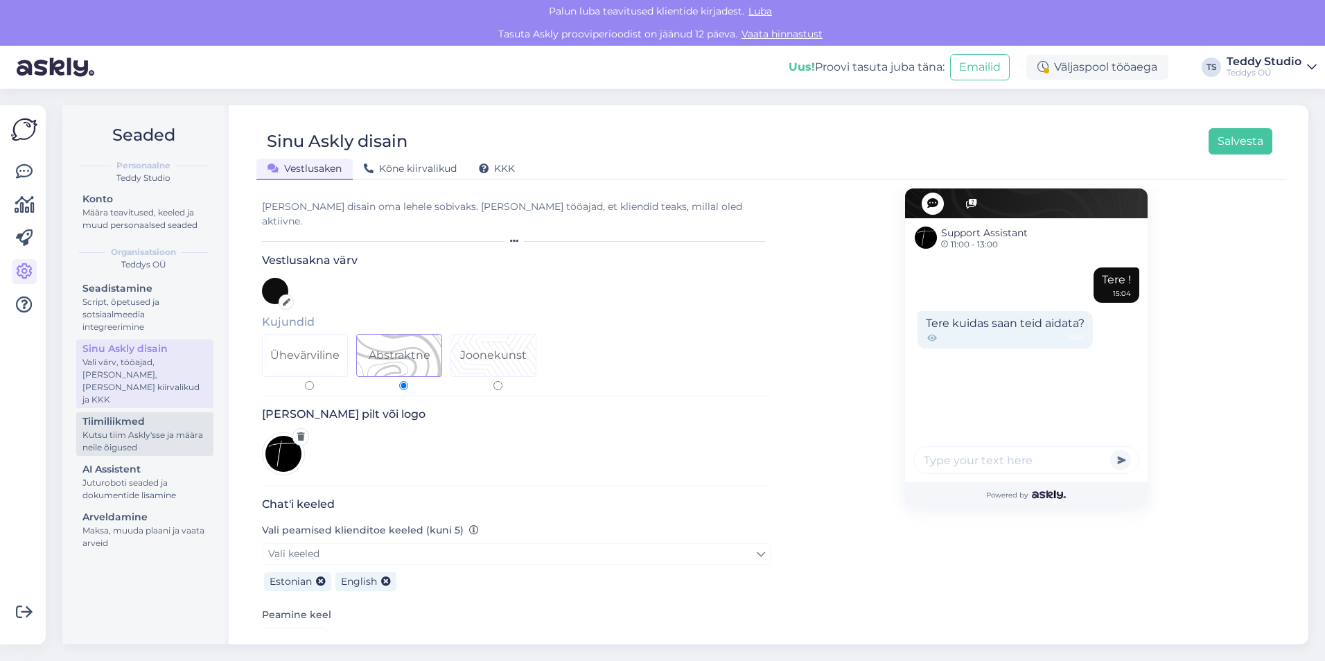
click at [174, 438] on div "Kutsu tiim Askly'sse ja määra neile õigused" at bounding box center [144, 441] width 125 height 25
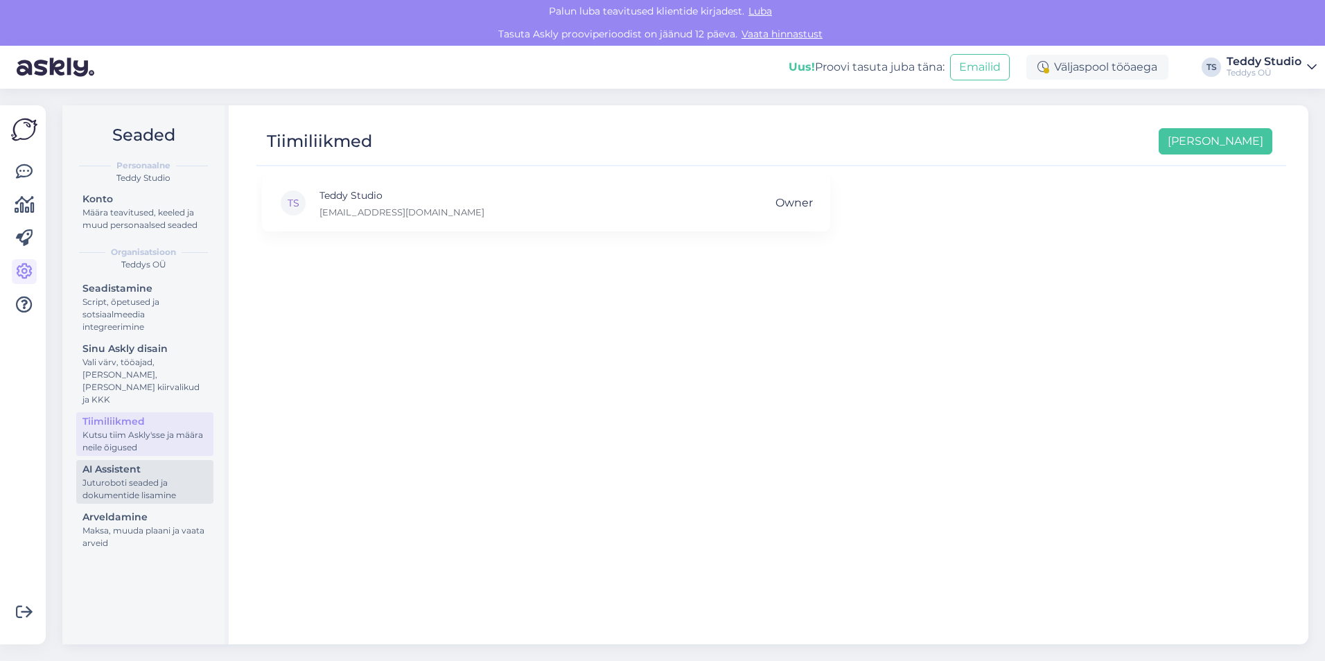
click at [171, 477] on div "Juturoboti seaded ja dokumentide lisamine" at bounding box center [144, 489] width 125 height 25
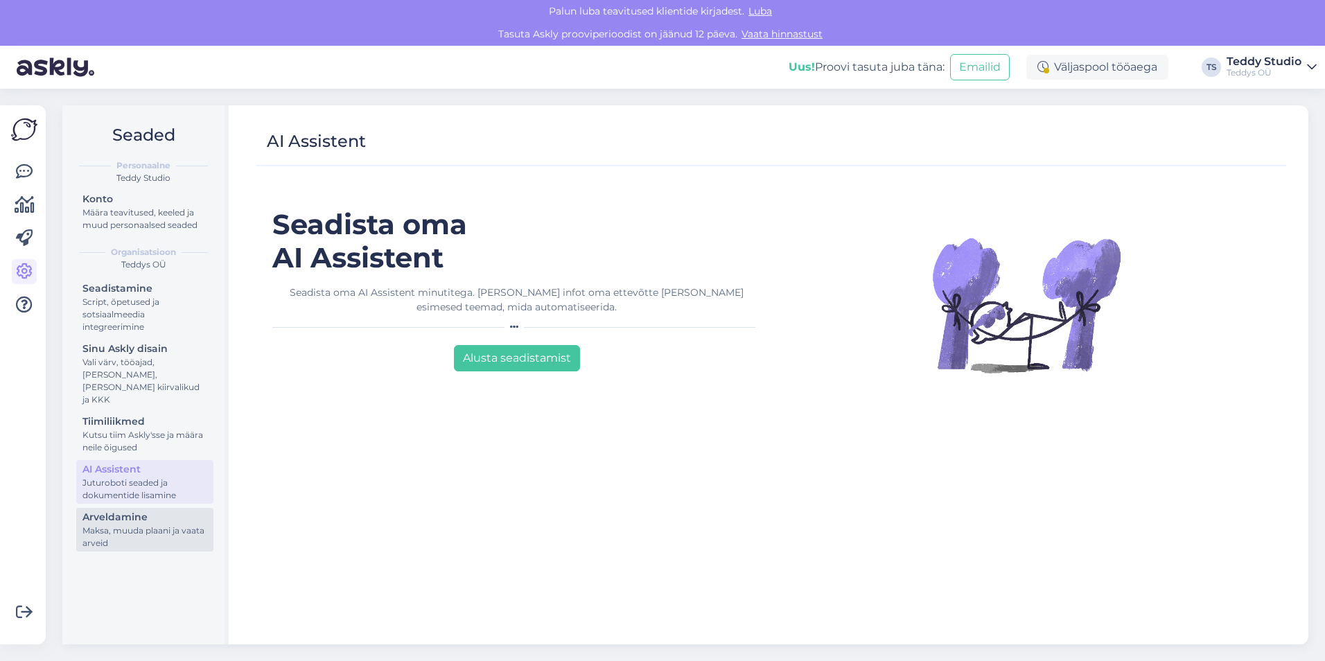
click at [177, 511] on div "Arveldamine" at bounding box center [144, 517] width 125 height 15
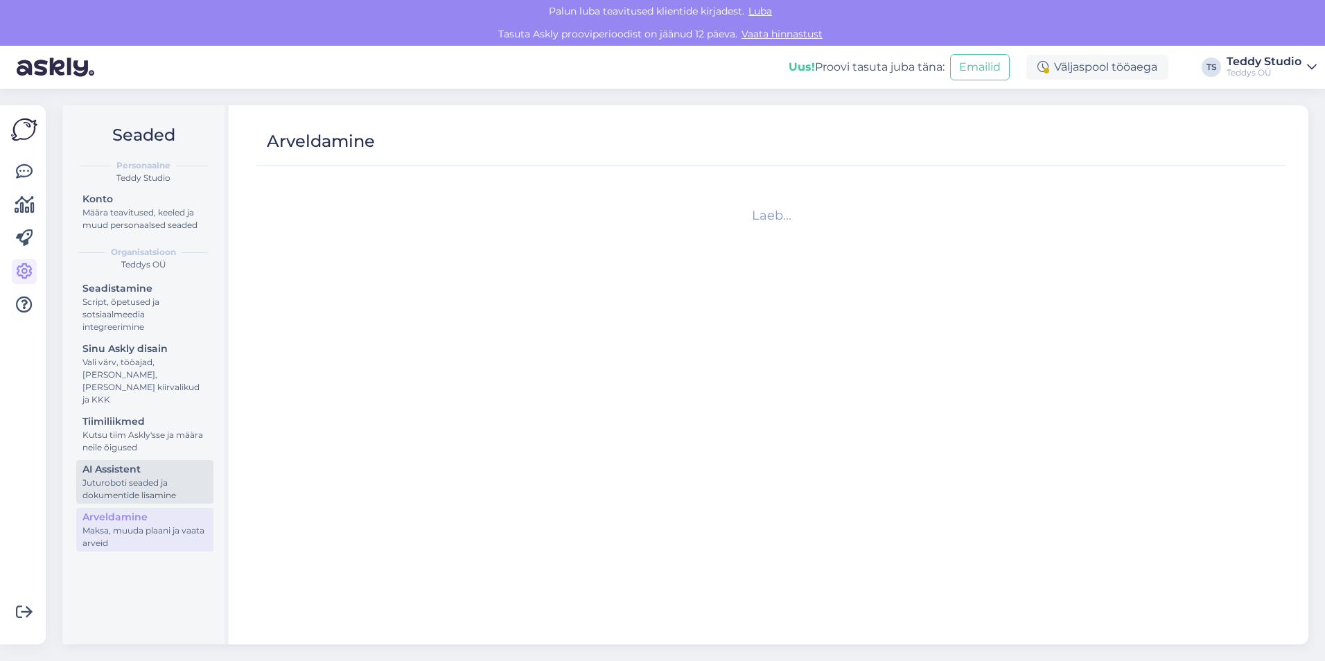
click at [171, 477] on div "Juturoboti seaded ja dokumentide lisamine" at bounding box center [144, 489] width 125 height 25
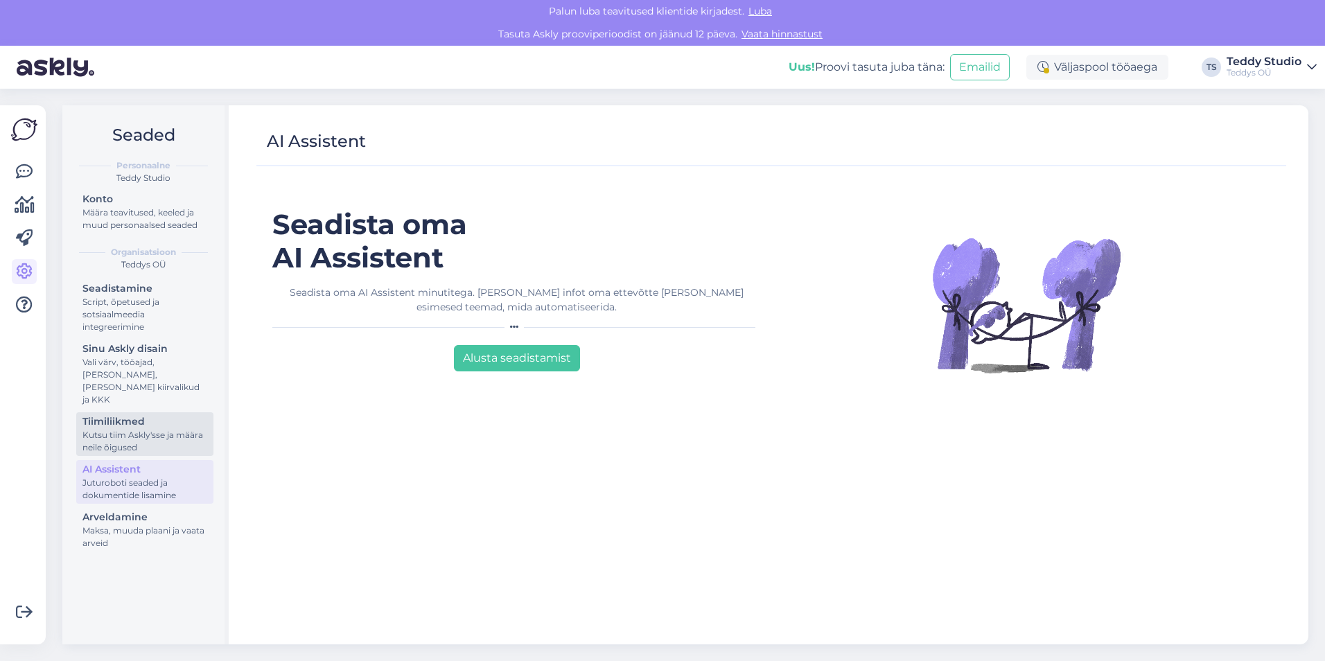
click at [171, 429] on div "Kutsu tiim Askly'sse ja määra neile õigused" at bounding box center [144, 441] width 125 height 25
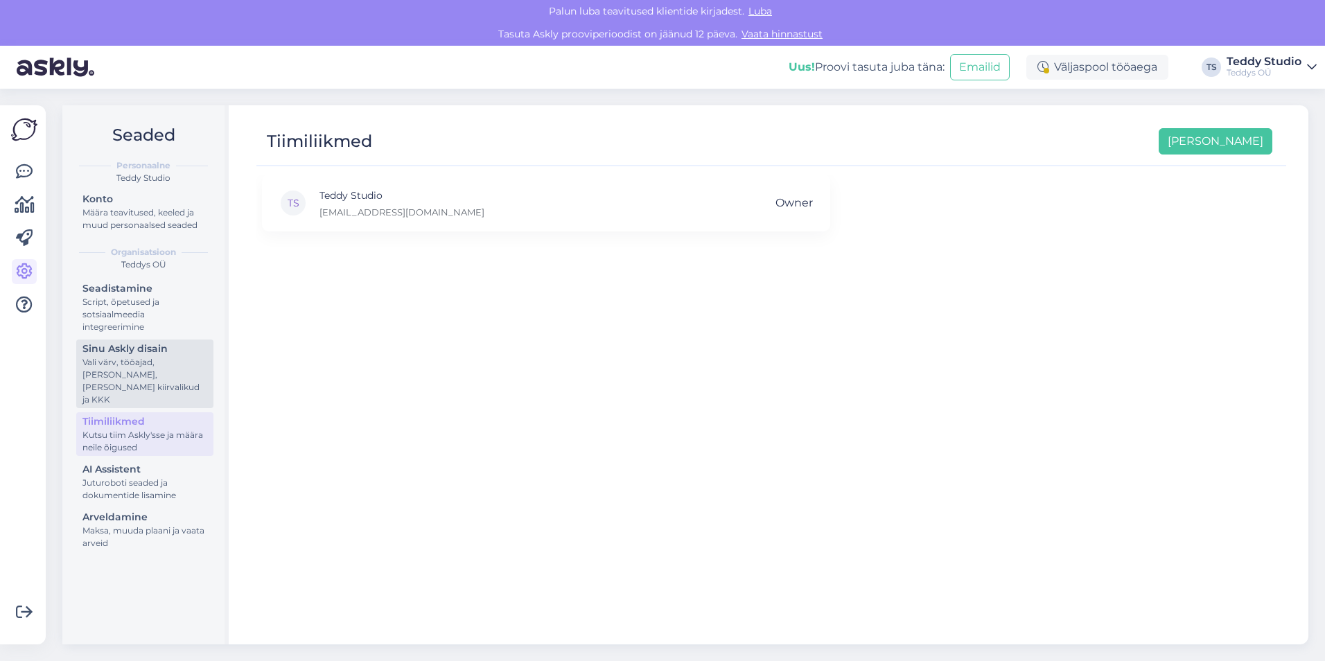
click at [161, 379] on div "Vali värv, tööajad, [PERSON_NAME], [PERSON_NAME] kiirvalikud ja KKK" at bounding box center [144, 381] width 125 height 50
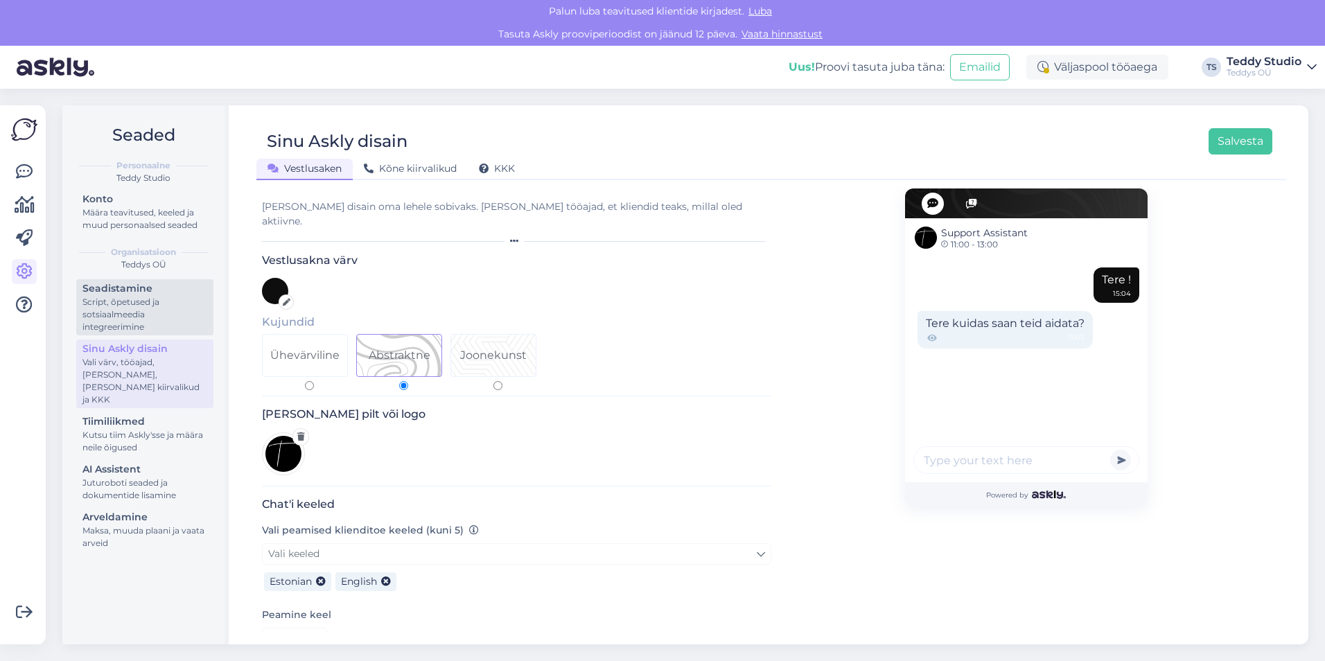
click at [148, 322] on div "Script, õpetused ja sotsiaalmeedia integreerimine" at bounding box center [144, 314] width 125 height 37
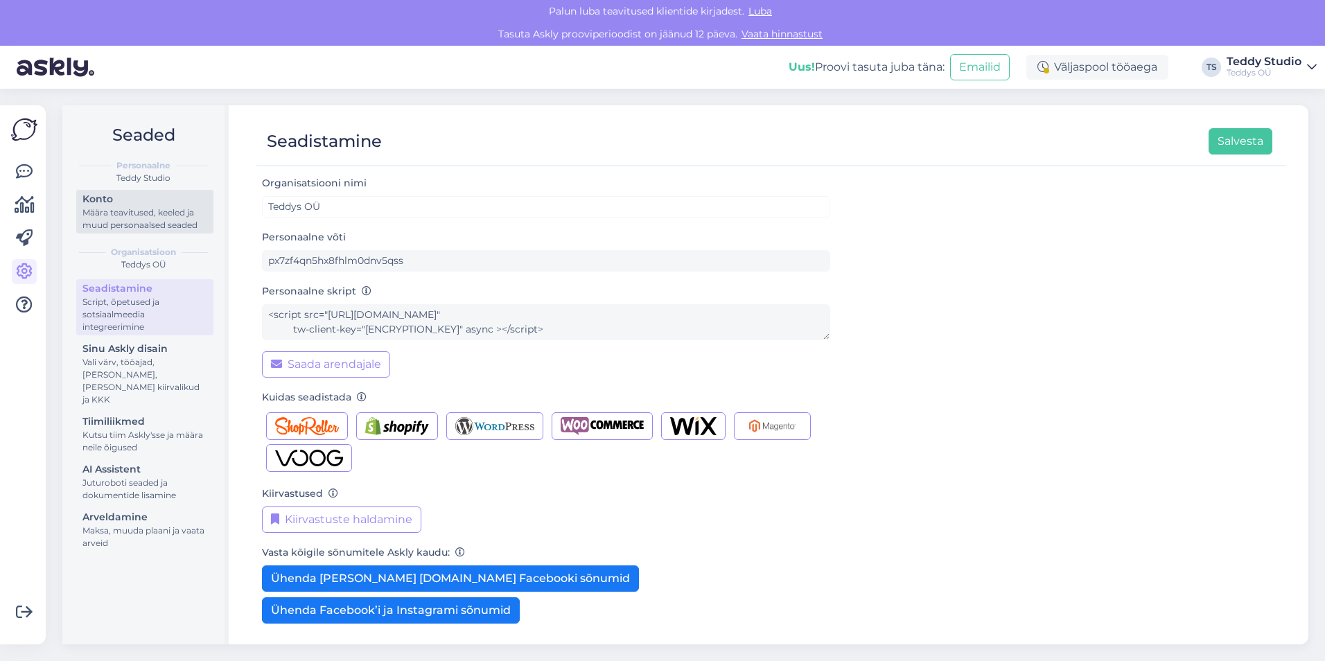
click at [128, 222] on div "Määra teavitused, keeled ja muud personaalsed seaded" at bounding box center [144, 218] width 125 height 25
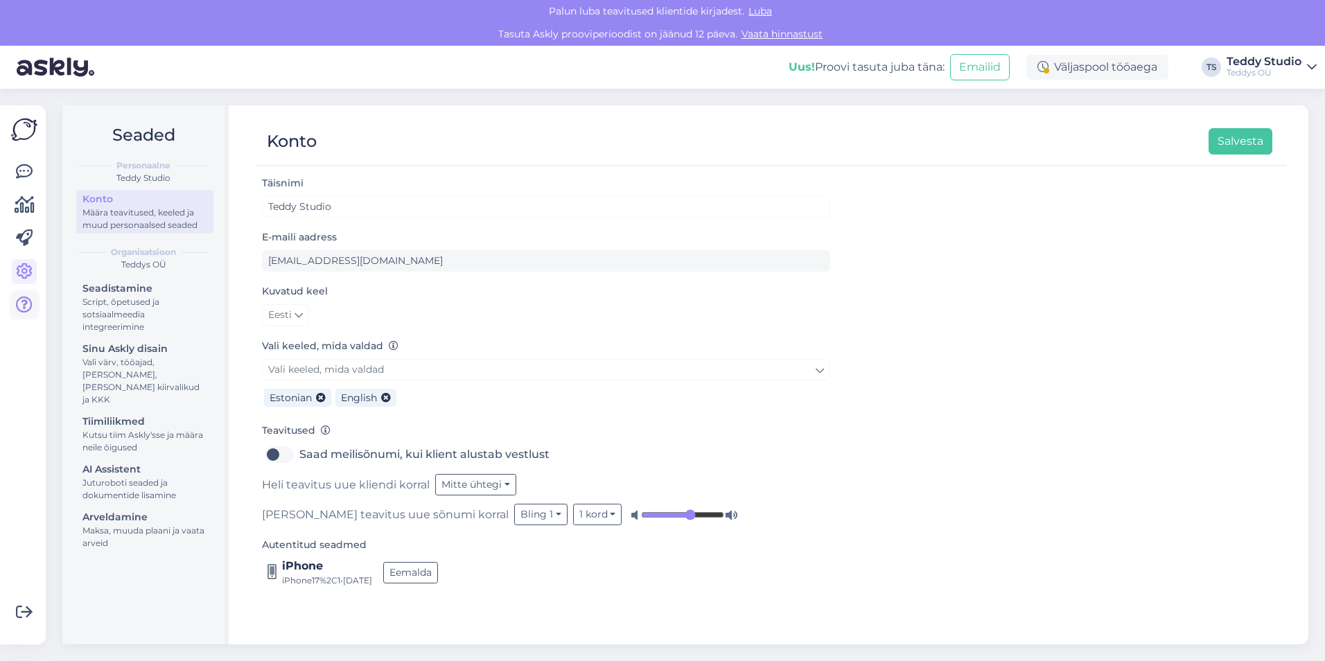
click at [19, 299] on icon at bounding box center [24, 305] width 17 height 17
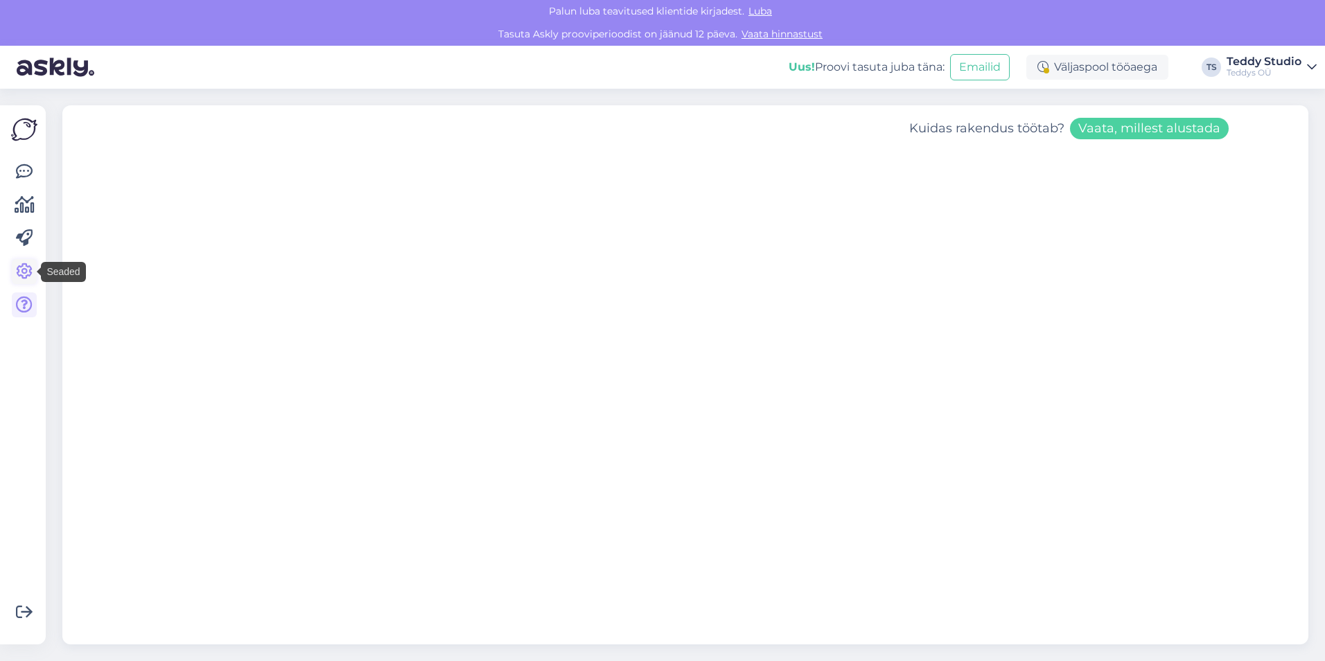
click at [25, 269] on icon at bounding box center [24, 271] width 17 height 17
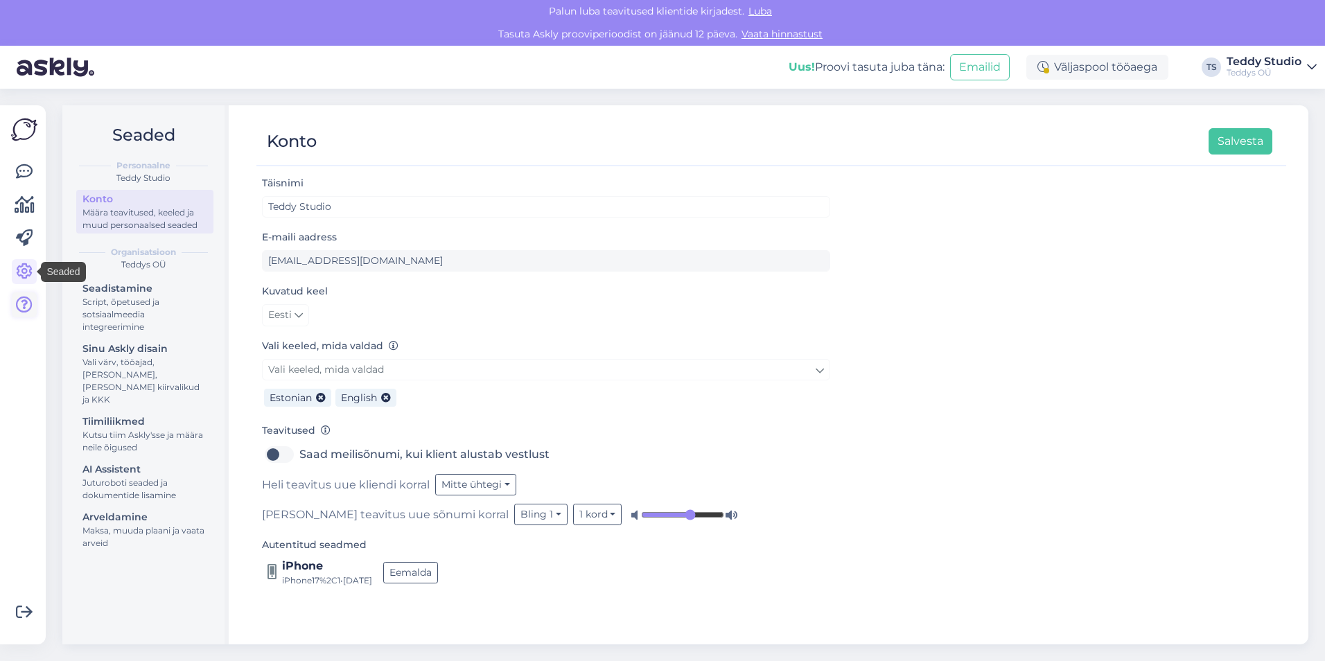
click at [26, 313] on icon at bounding box center [24, 305] width 17 height 17
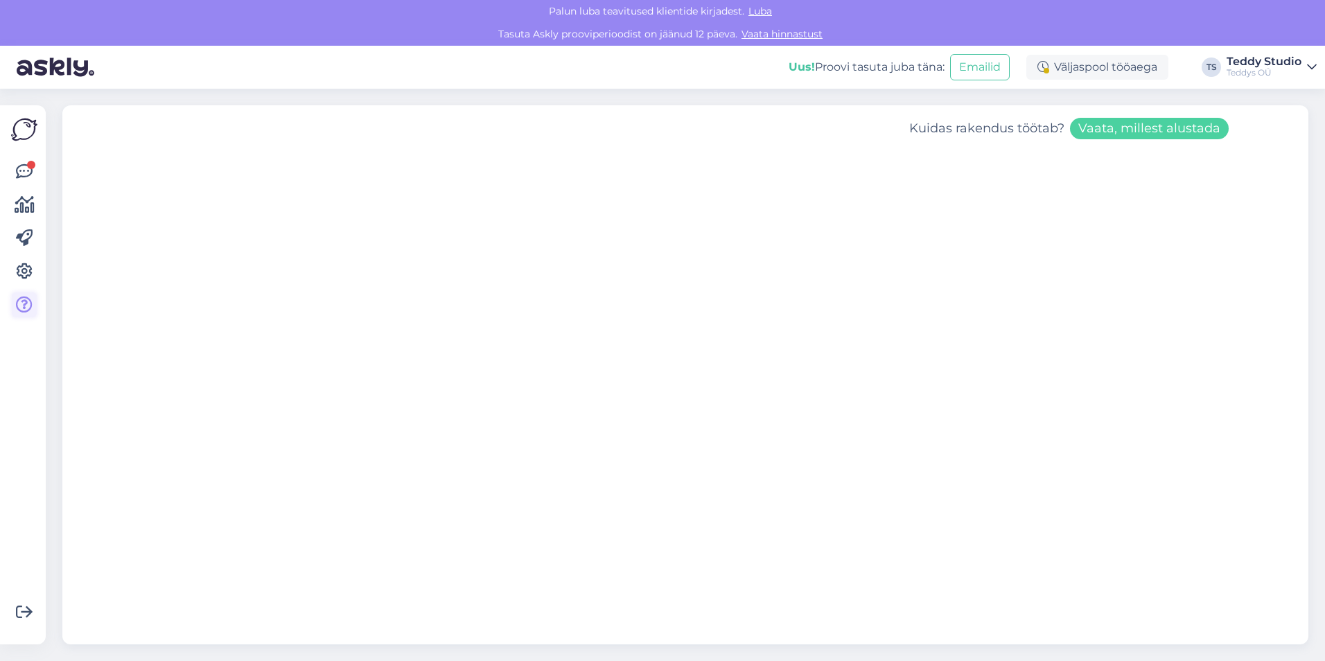
click at [21, 303] on icon at bounding box center [24, 305] width 17 height 17
click at [21, 272] on icon at bounding box center [24, 271] width 17 height 17
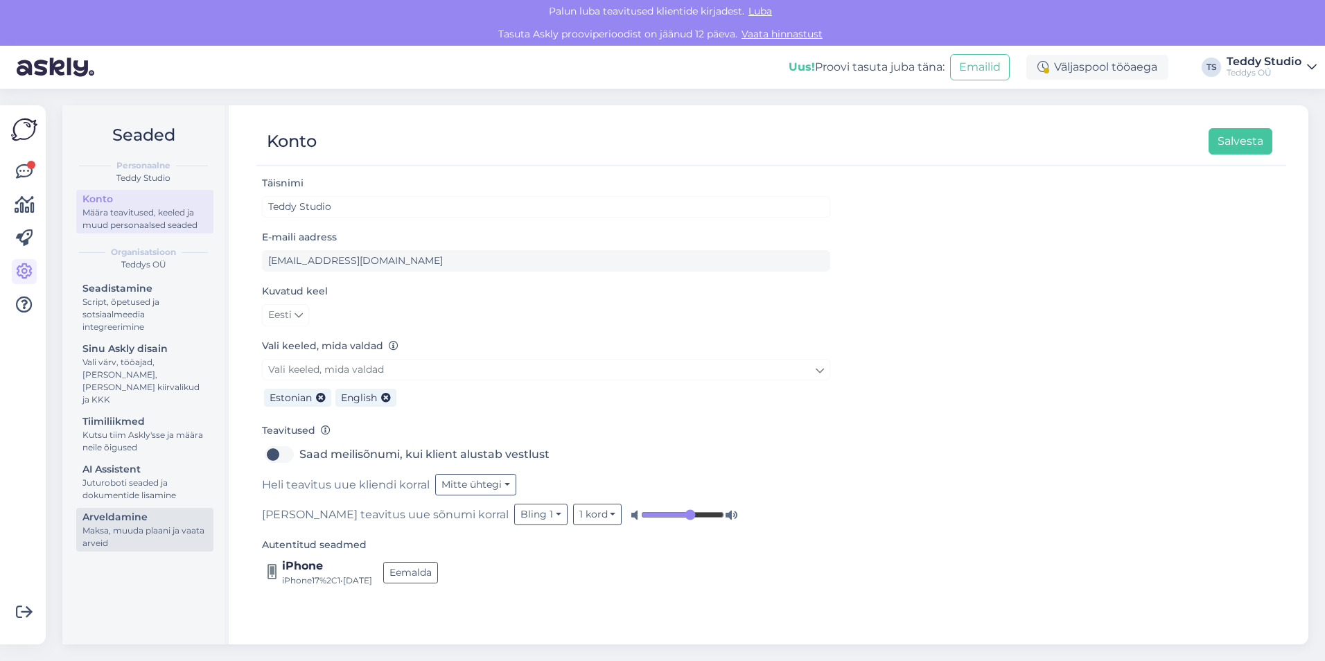
click at [111, 524] on div "Maksa, muuda plaani ja vaata arveid" at bounding box center [144, 536] width 125 height 25
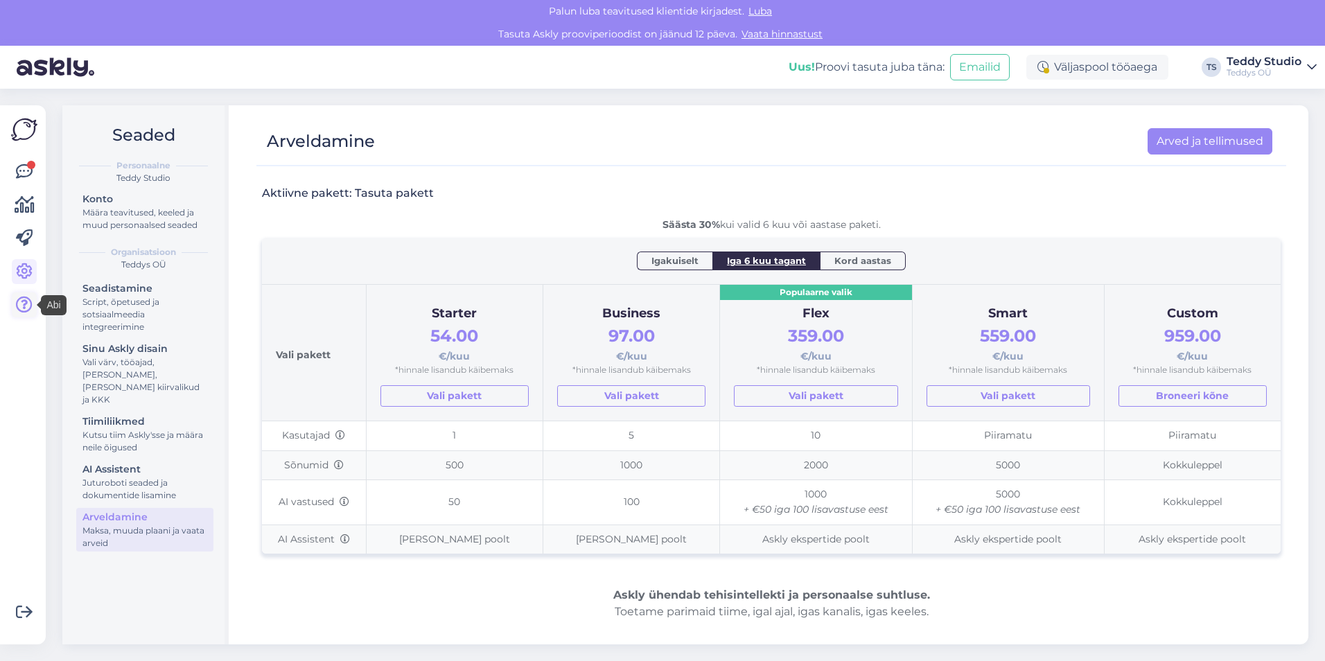
click at [22, 306] on icon at bounding box center [24, 305] width 17 height 17
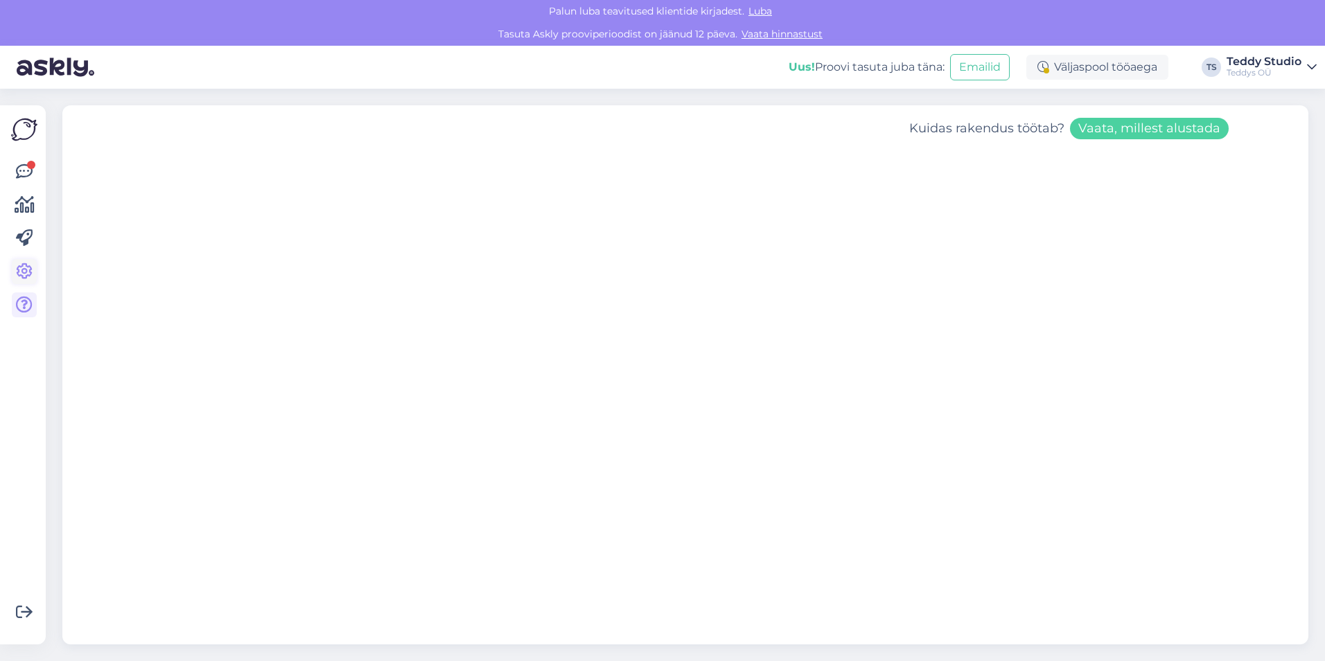
click at [30, 273] on icon at bounding box center [24, 271] width 17 height 17
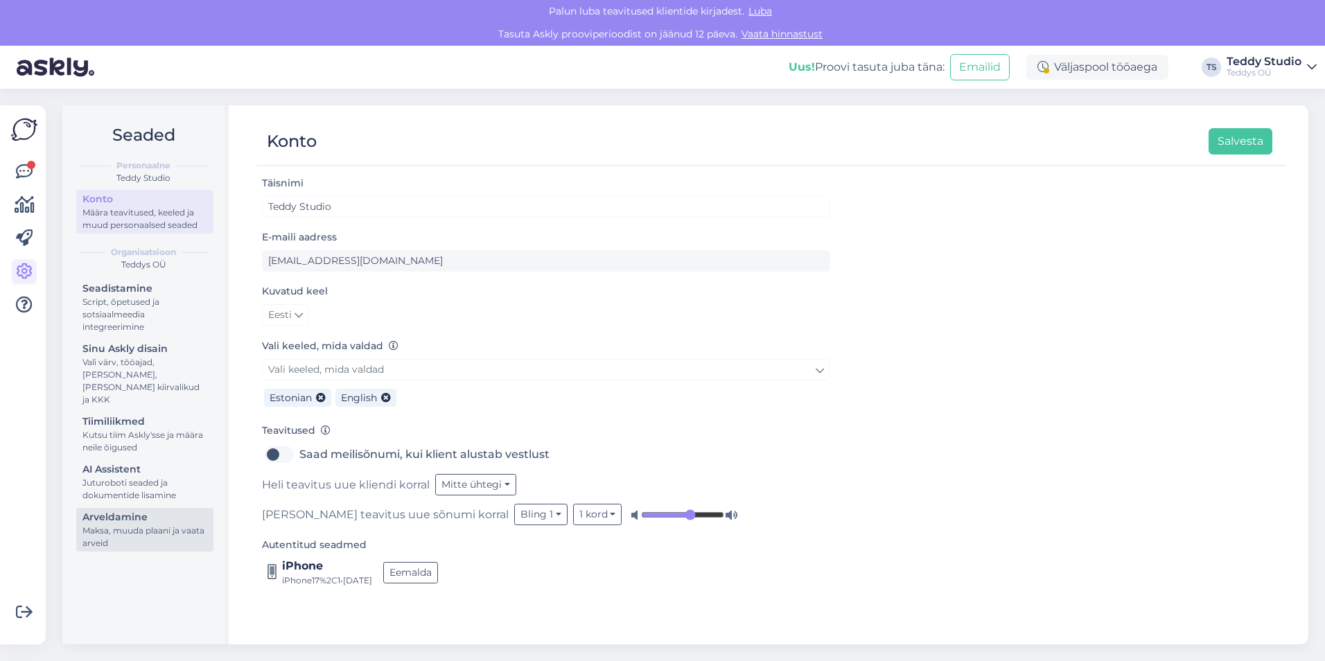
click at [114, 524] on div "Maksa, muuda plaani ja vaata arveid" at bounding box center [144, 536] width 125 height 25
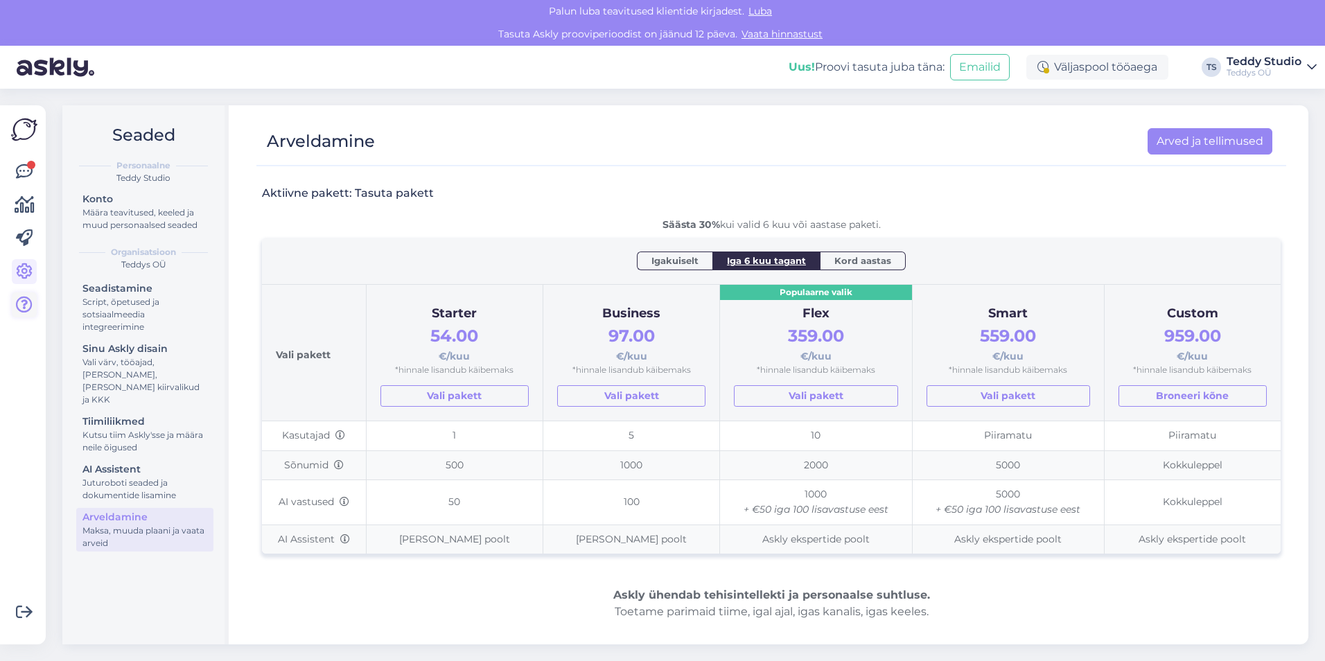
click at [26, 304] on icon at bounding box center [24, 305] width 17 height 17
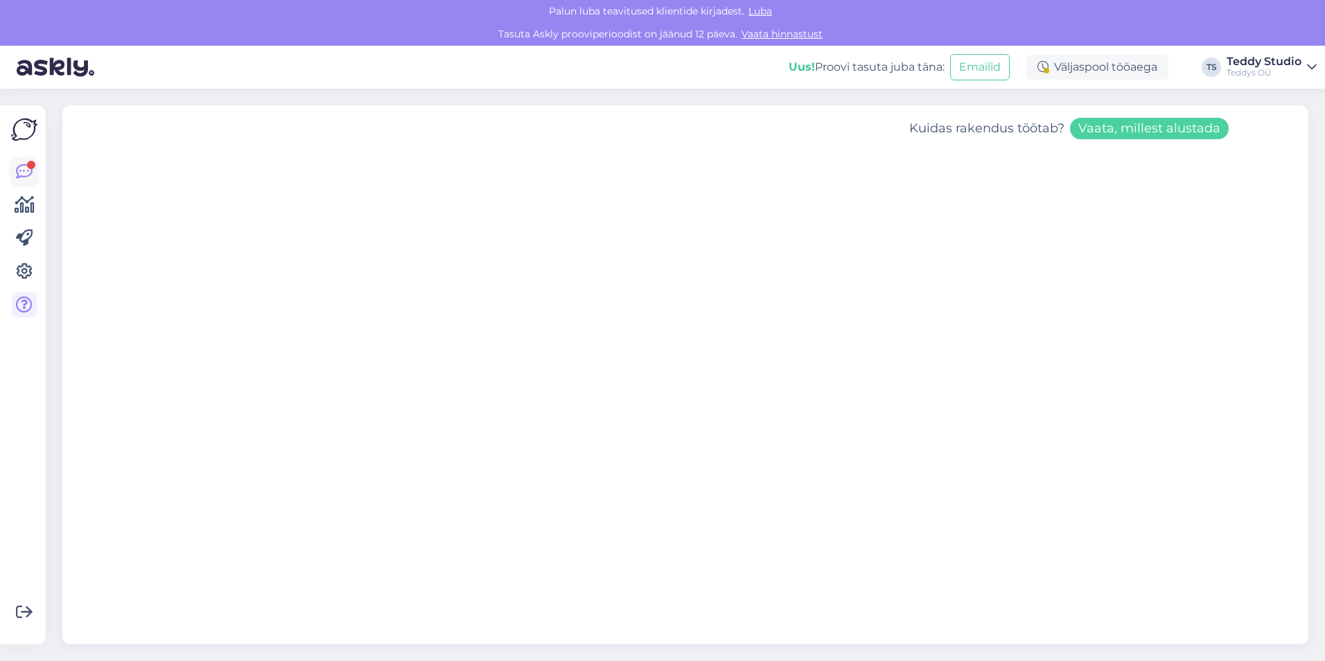
click at [26, 164] on icon at bounding box center [24, 171] width 17 height 17
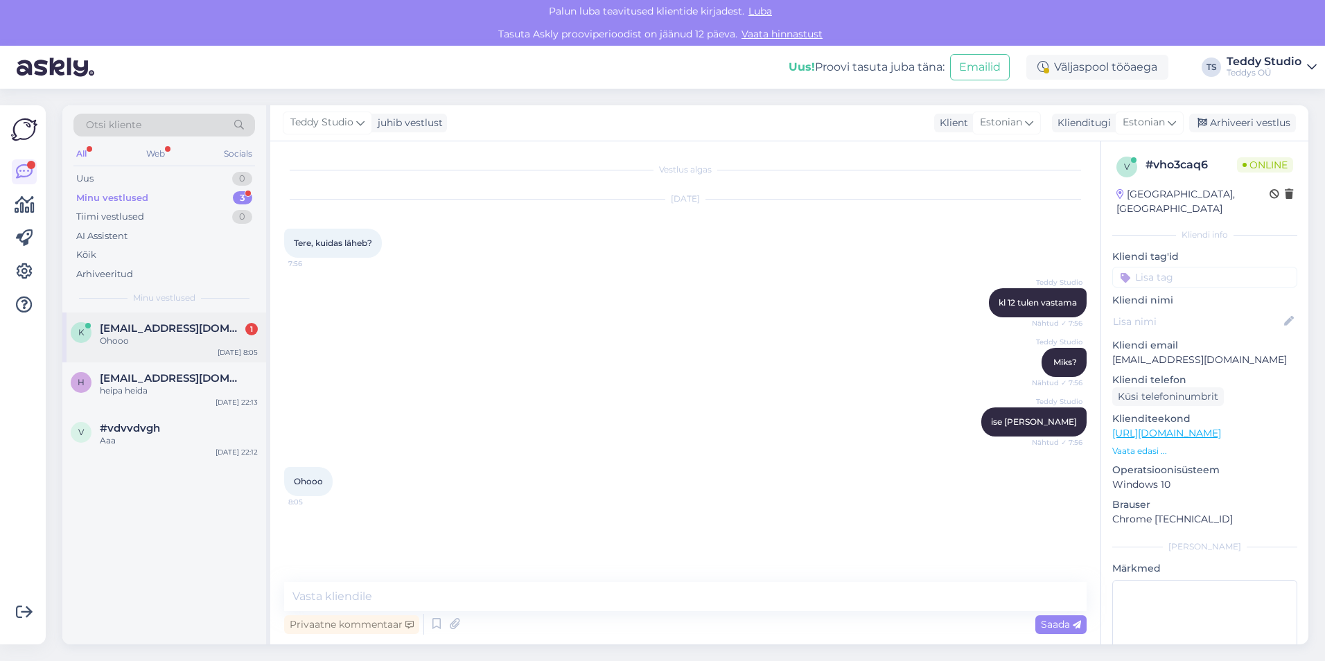
click at [172, 341] on div "Ohooo" at bounding box center [179, 341] width 158 height 12
click at [166, 491] on div "k [EMAIL_ADDRESS][DOMAIN_NAME] Ohooo [DATE] 8:05 h [EMAIL_ADDRESS][DOMAIN_NAME]…" at bounding box center [164, 478] width 204 height 332
click at [154, 393] on div "heipa heida" at bounding box center [179, 390] width 158 height 12
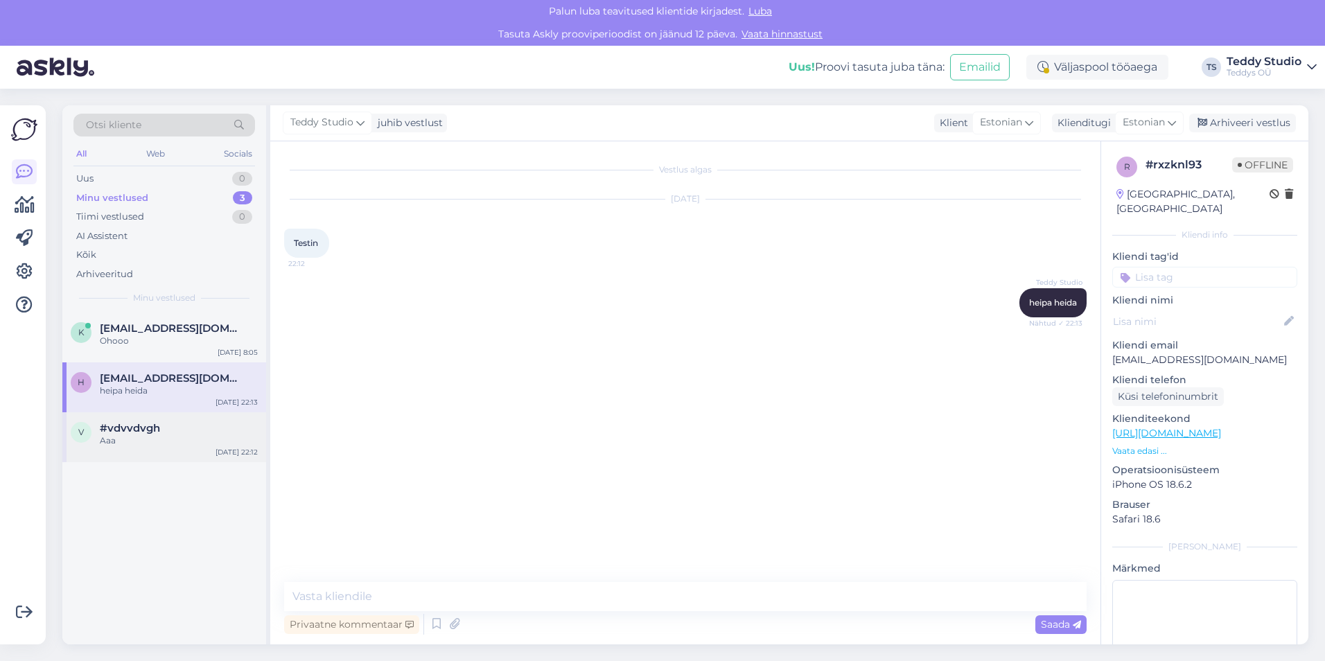
click at [148, 435] on div "Aaa" at bounding box center [179, 440] width 158 height 12
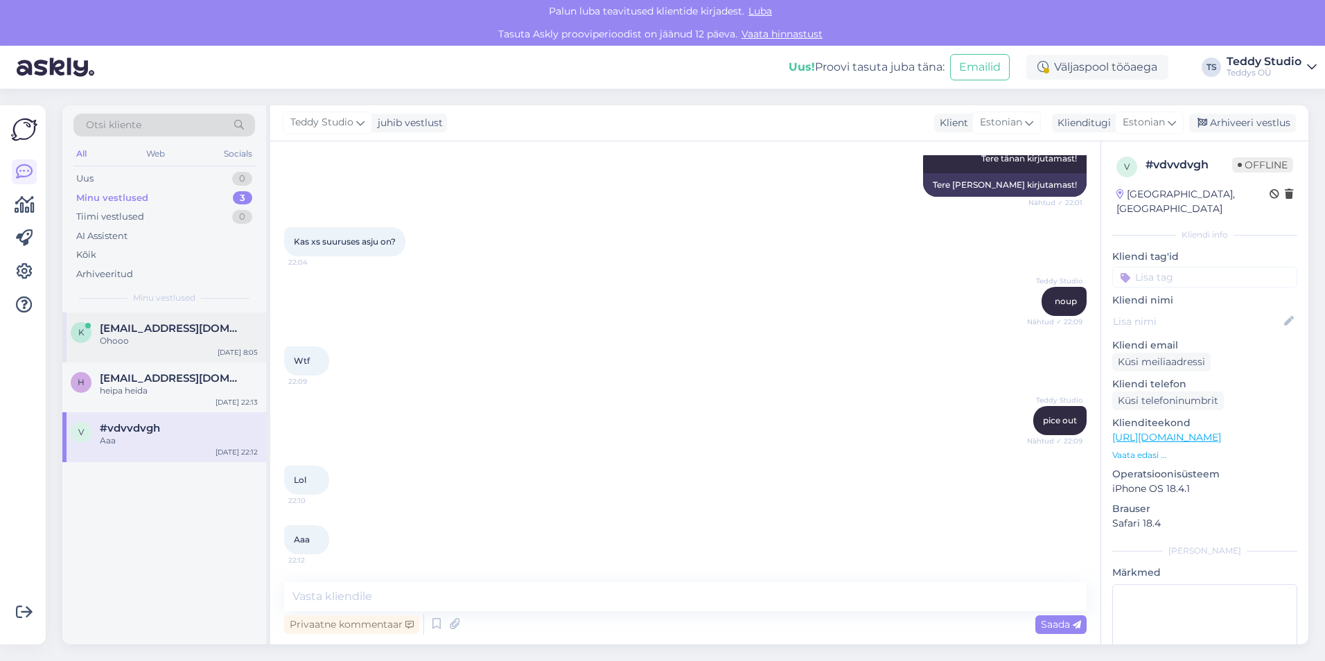
click at [139, 339] on div "Ohooo" at bounding box center [179, 341] width 158 height 12
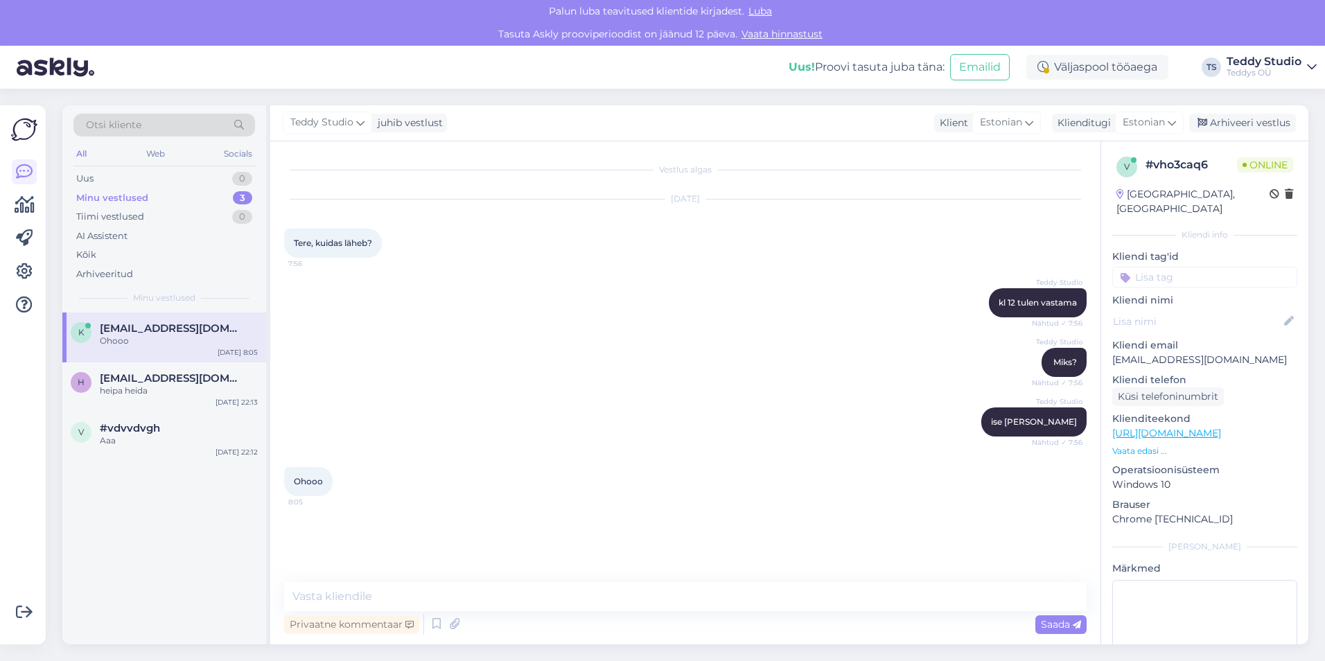
scroll to position [0, 0]
